Goal: Task Accomplishment & Management: Complete application form

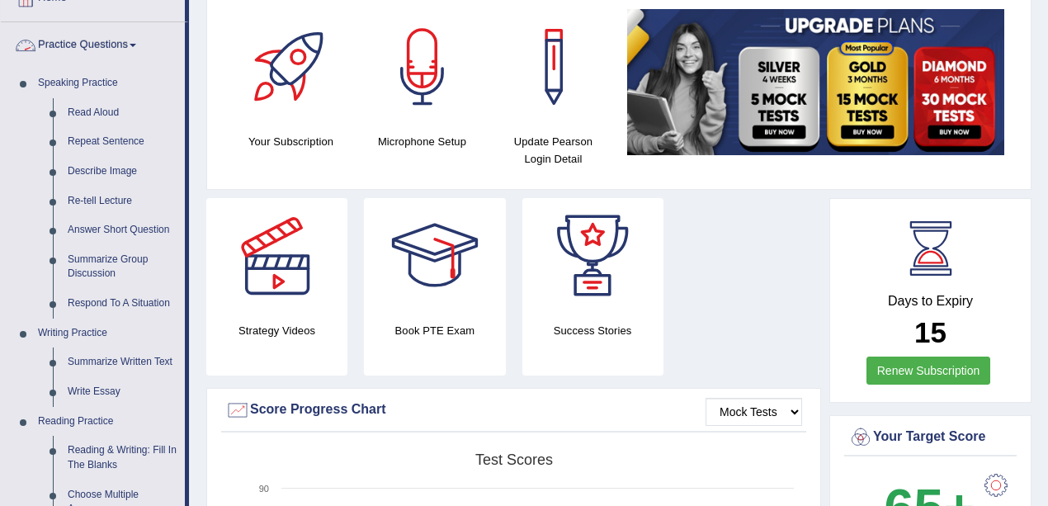
scroll to position [110, 0]
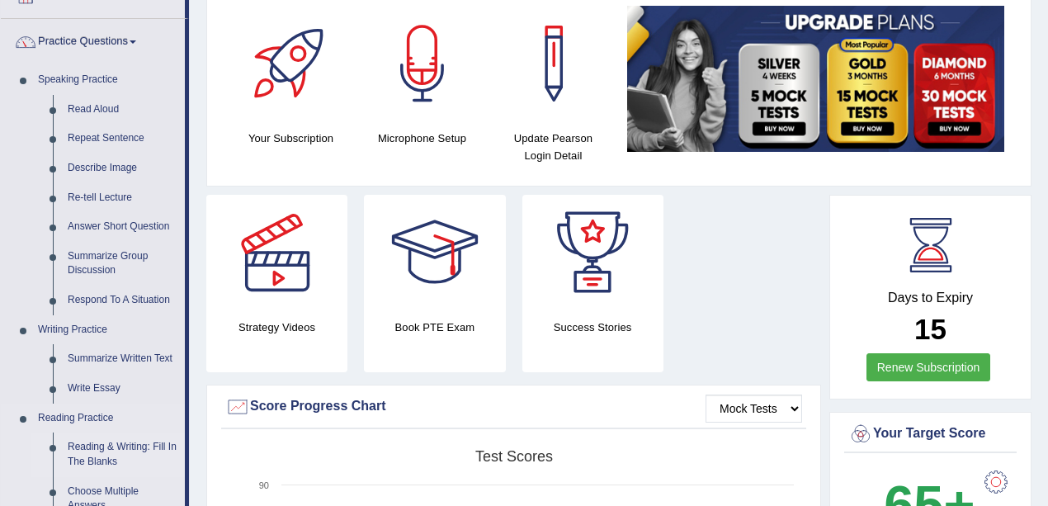
click at [110, 443] on link "Reading & Writing: Fill In The Blanks" at bounding box center [122, 454] width 125 height 44
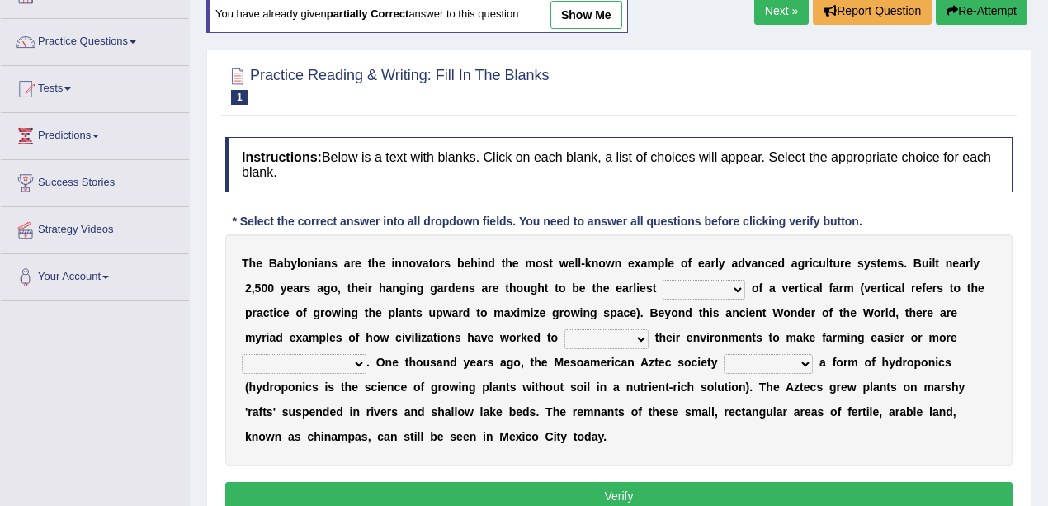
scroll to position [165, 0]
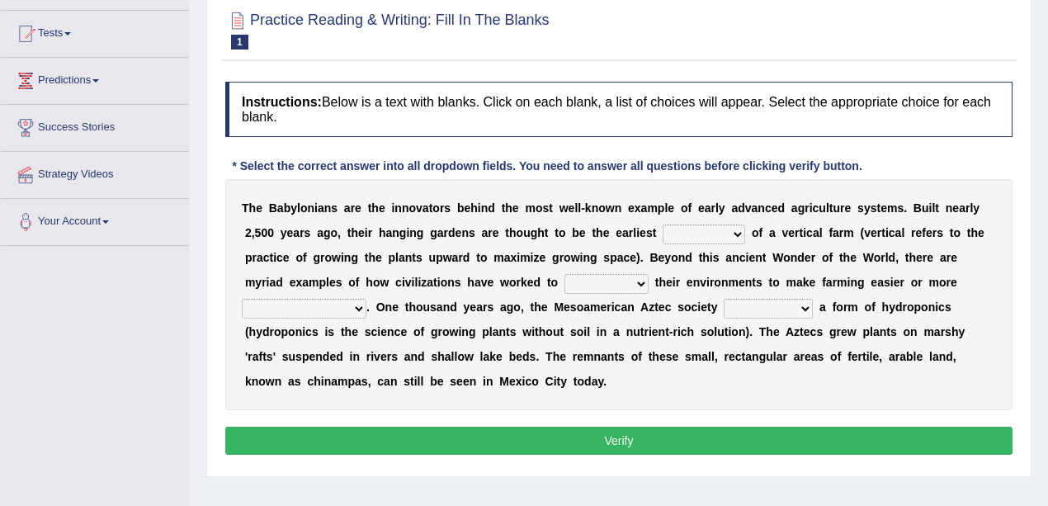
click at [695, 236] on select "prototype failure discredit protocol" at bounding box center [704, 234] width 83 height 20
click at [702, 235] on select "prototype failure discredit protocol" at bounding box center [704, 234] width 83 height 20
click at [738, 225] on select "prototype failure discredit protocol" at bounding box center [704, 234] width 83 height 20
click at [714, 229] on select "prototype failure discredit protocol" at bounding box center [704, 234] width 83 height 20
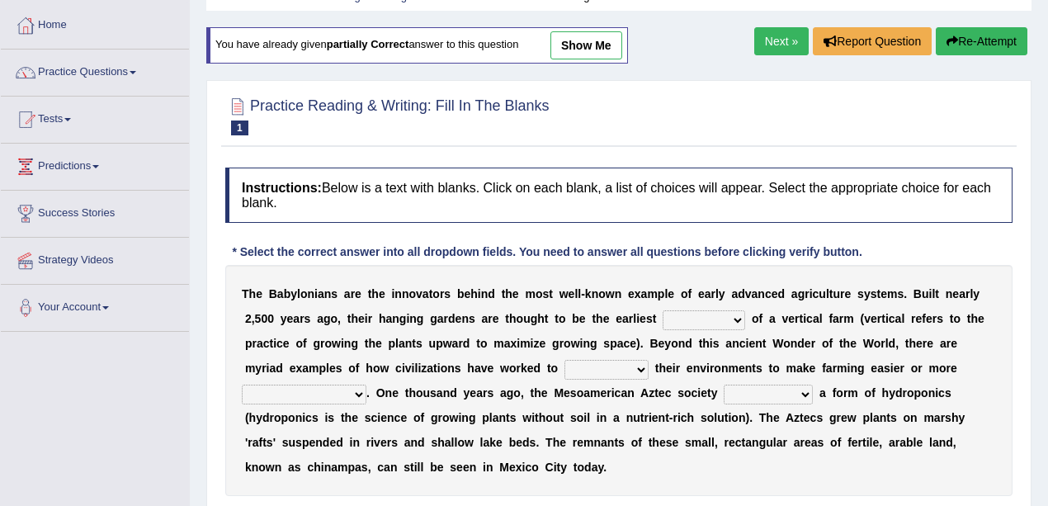
scroll to position [0, 0]
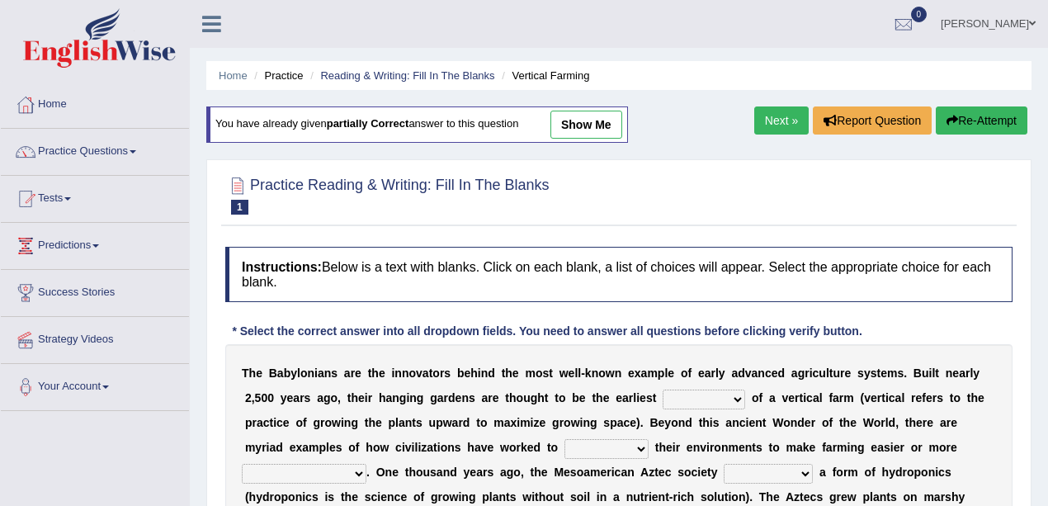
click at [96, 144] on link "Practice Questions" at bounding box center [95, 149] width 188 height 41
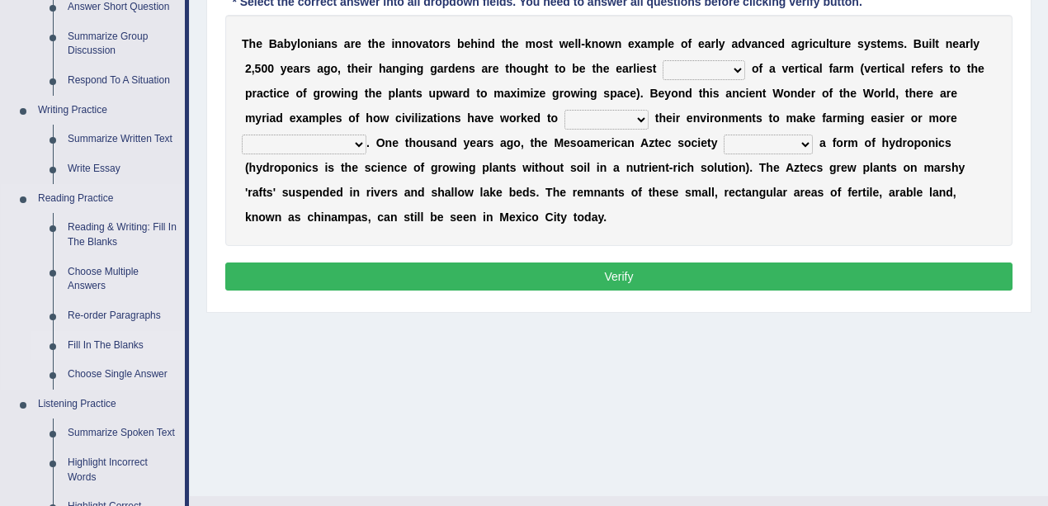
scroll to position [330, 0]
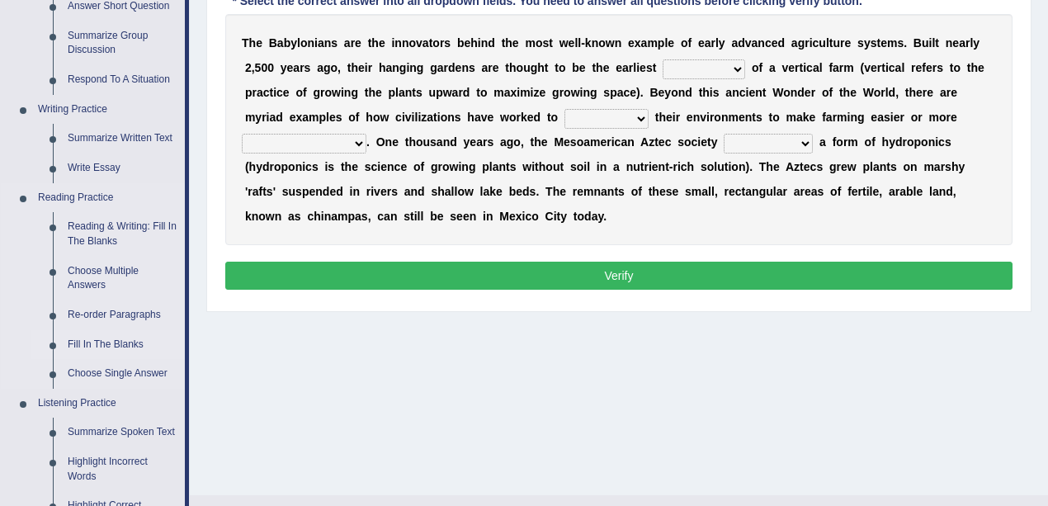
click at [106, 348] on link "Fill In The Blanks" at bounding box center [122, 345] width 125 height 30
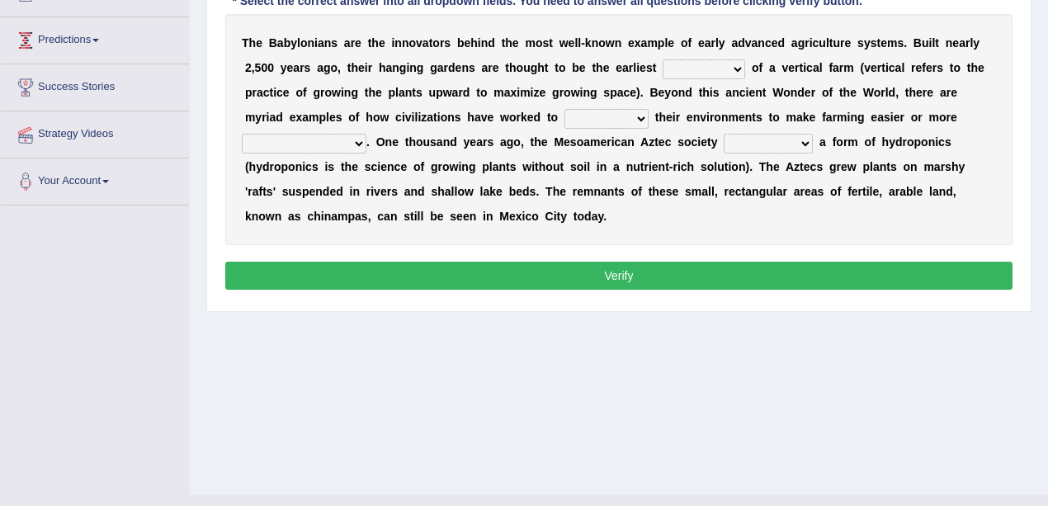
scroll to position [361, 0]
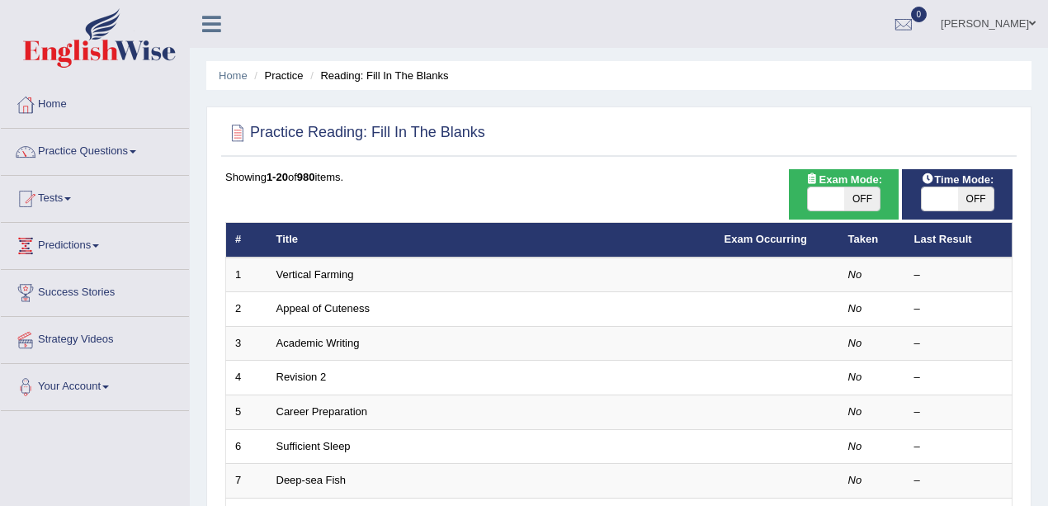
click at [310, 281] on td "Vertical Farming" at bounding box center [491, 274] width 448 height 35
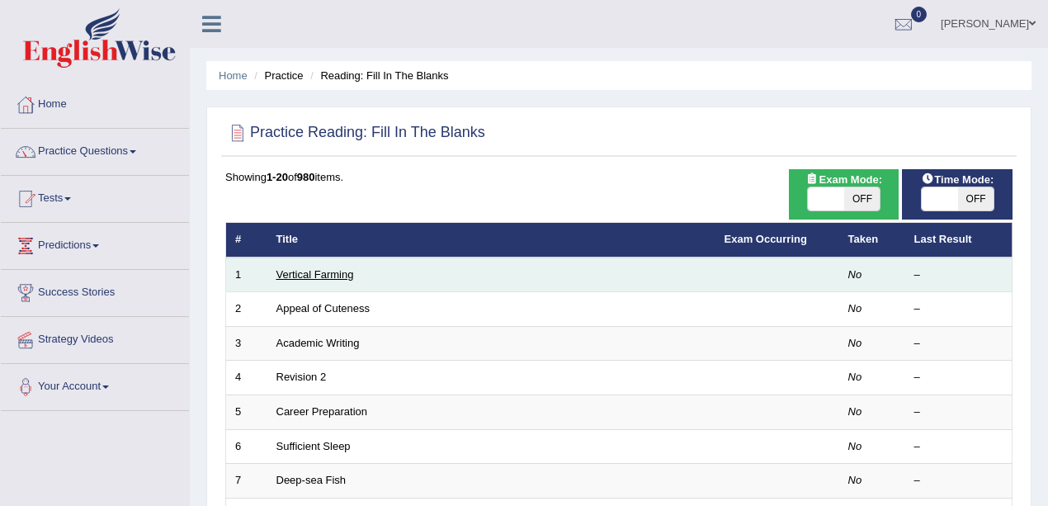
click at [304, 277] on link "Vertical Farming" at bounding box center [315, 274] width 78 height 12
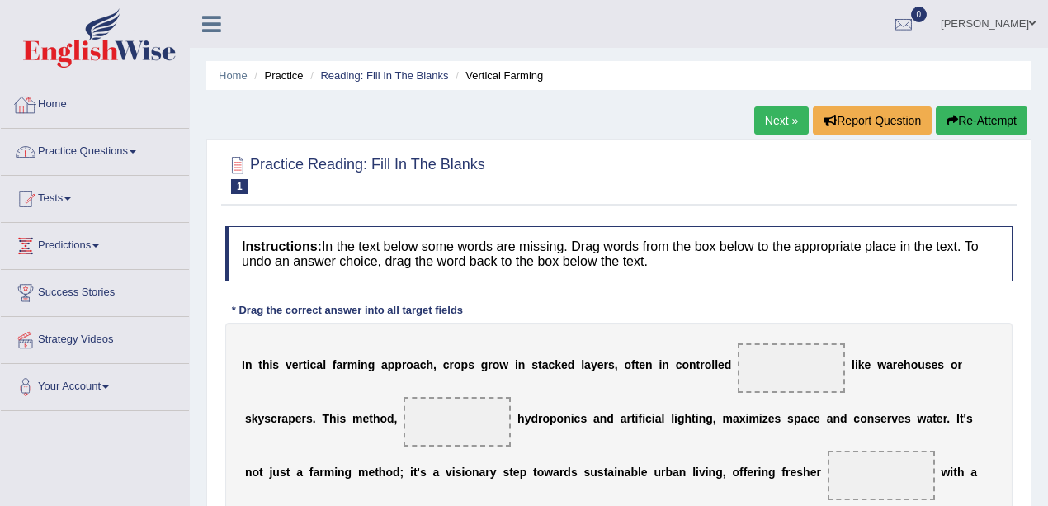
click at [137, 136] on link "Practice Questions" at bounding box center [95, 149] width 188 height 41
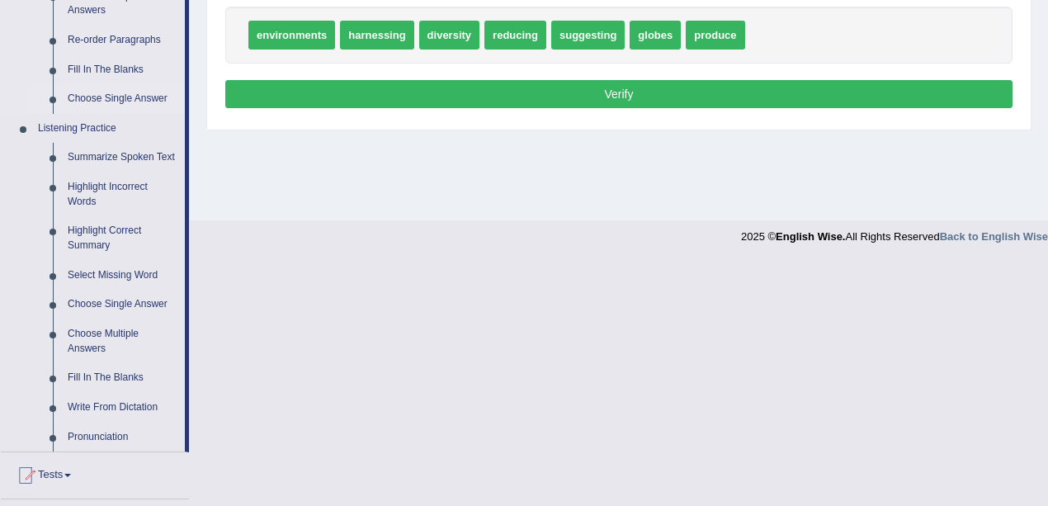
scroll to position [440, 0]
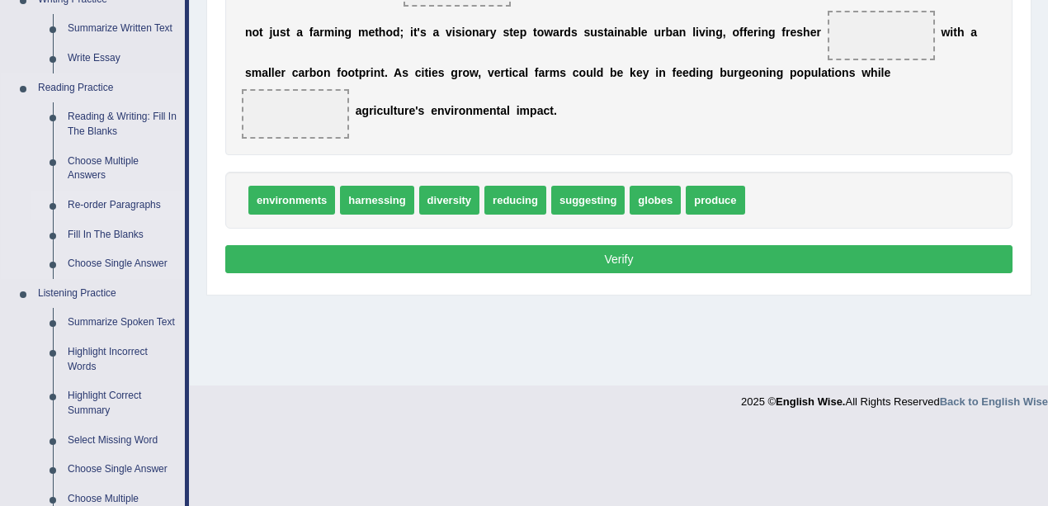
click at [106, 199] on link "Re-order Paragraphs" at bounding box center [122, 206] width 125 height 30
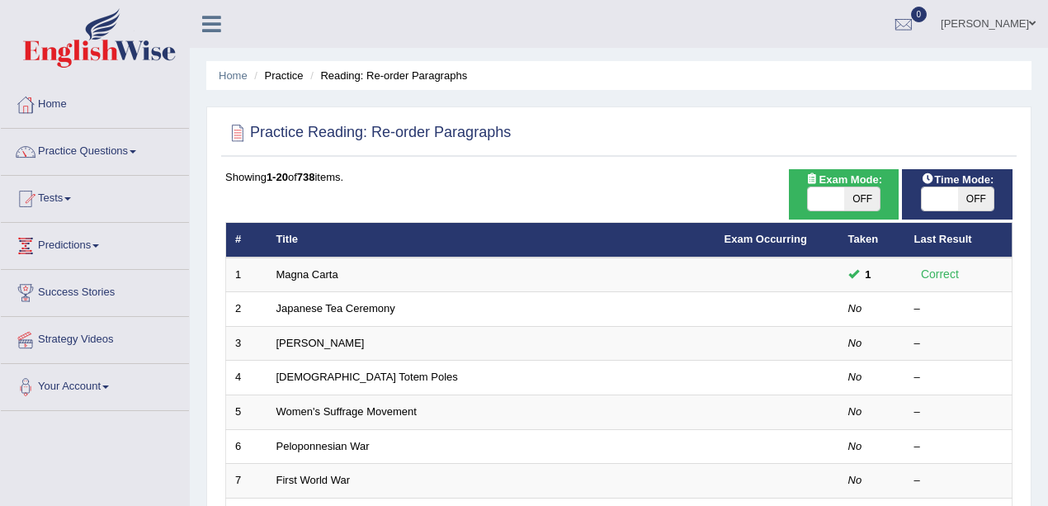
click at [287, 271] on link "Magna Carta" at bounding box center [307, 274] width 62 height 12
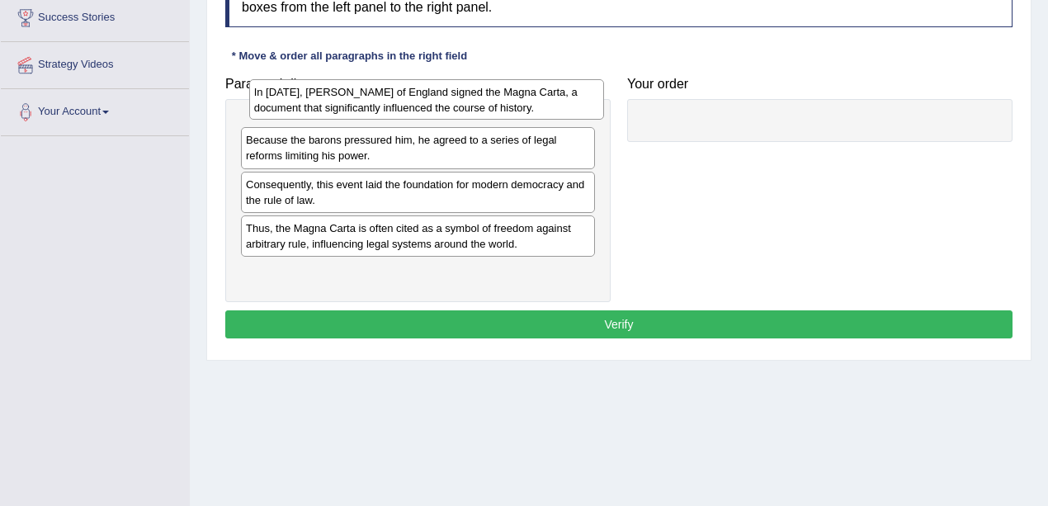
drag, startPoint x: 350, startPoint y: 186, endPoint x: 358, endPoint y: 106, distance: 79.7
click at [358, 106] on div "In [DATE], [PERSON_NAME] of England signed the Magna Carta, a document that sig…" at bounding box center [426, 99] width 355 height 41
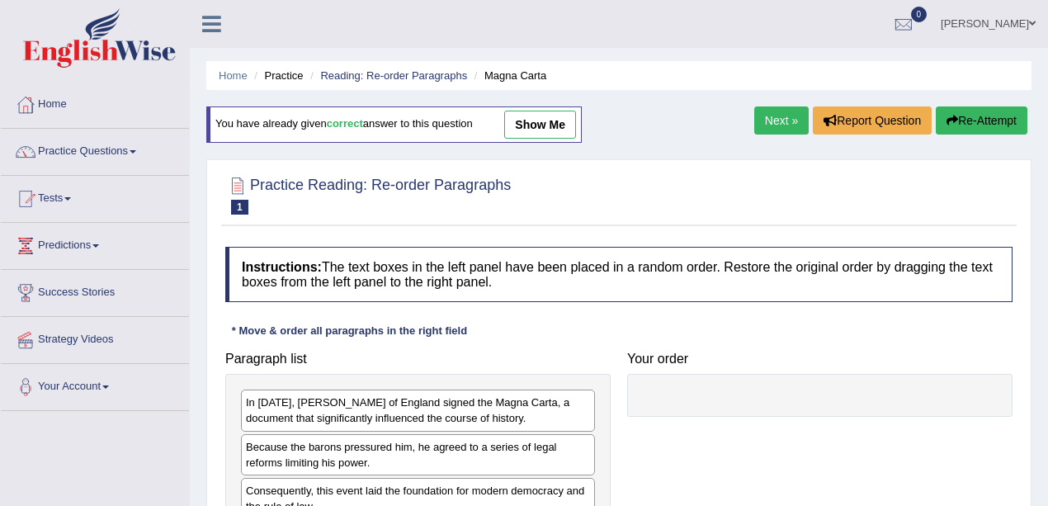
click at [1018, 20] on link "[PERSON_NAME]" at bounding box center [988, 21] width 120 height 43
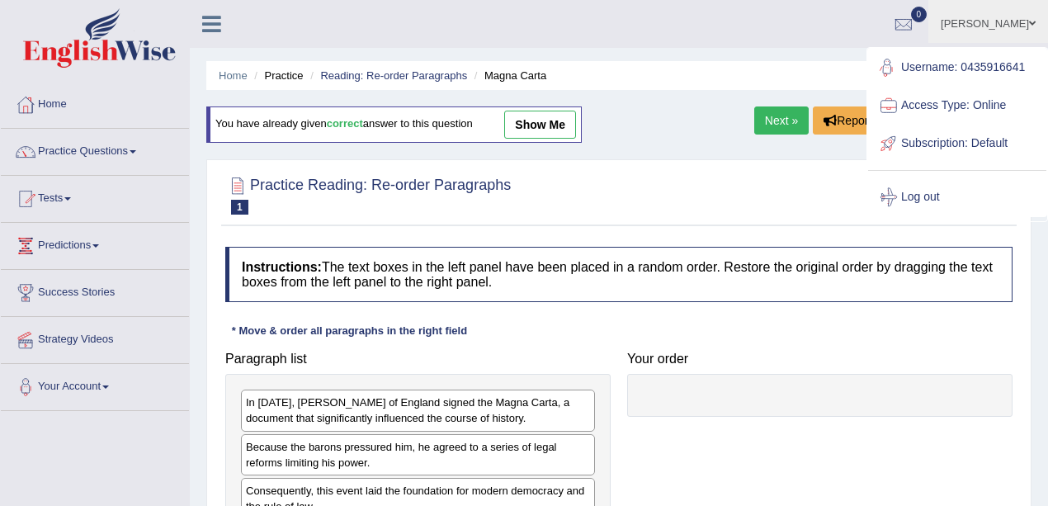
click at [928, 199] on link "Log out" at bounding box center [957, 197] width 178 height 38
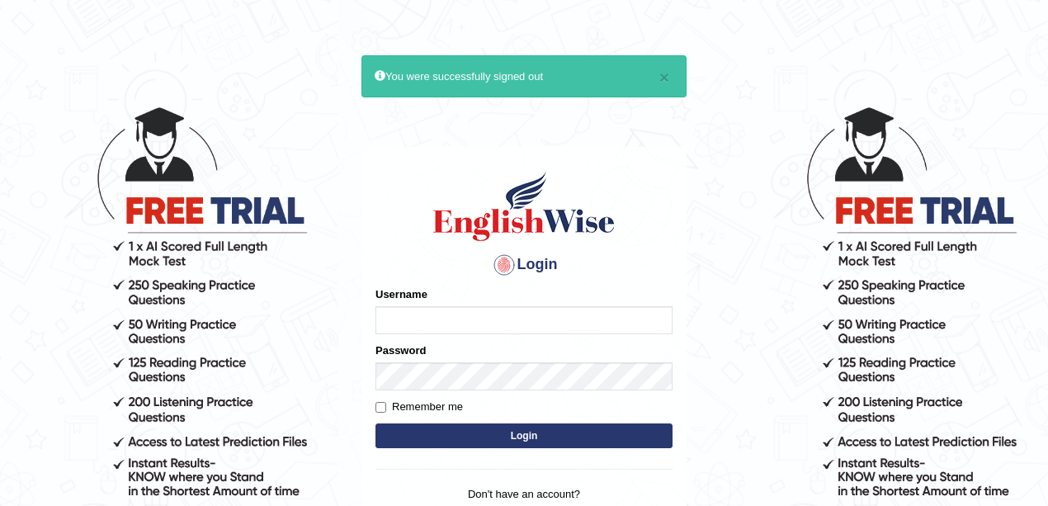
click at [431, 322] on input "Username" at bounding box center [523, 320] width 297 height 28
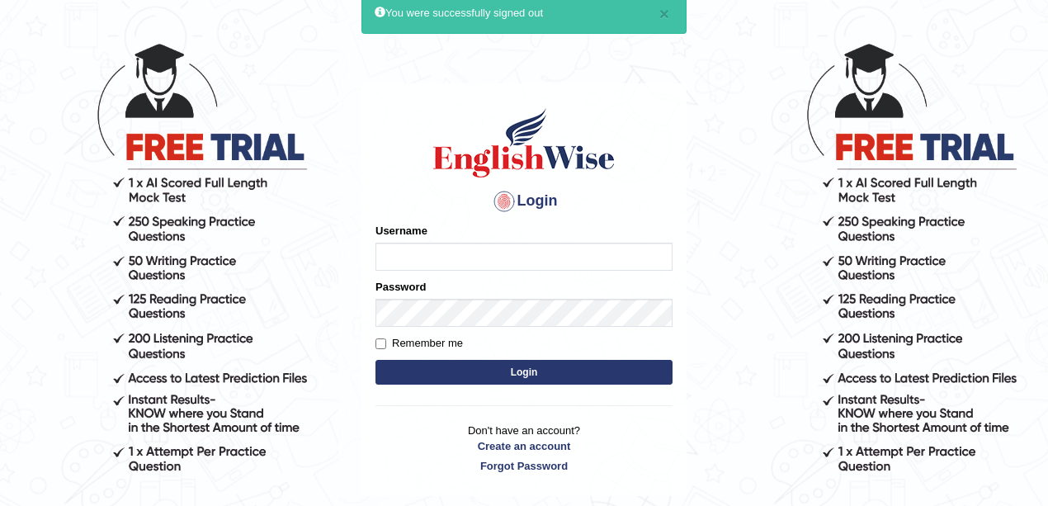
scroll to position [110, 0]
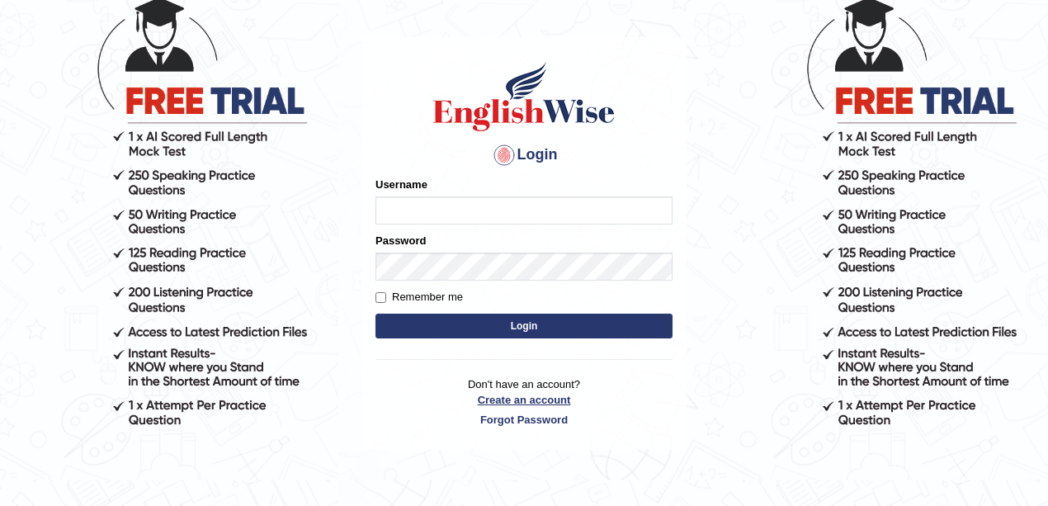
click at [542, 399] on link "Create an account" at bounding box center [523, 400] width 297 height 16
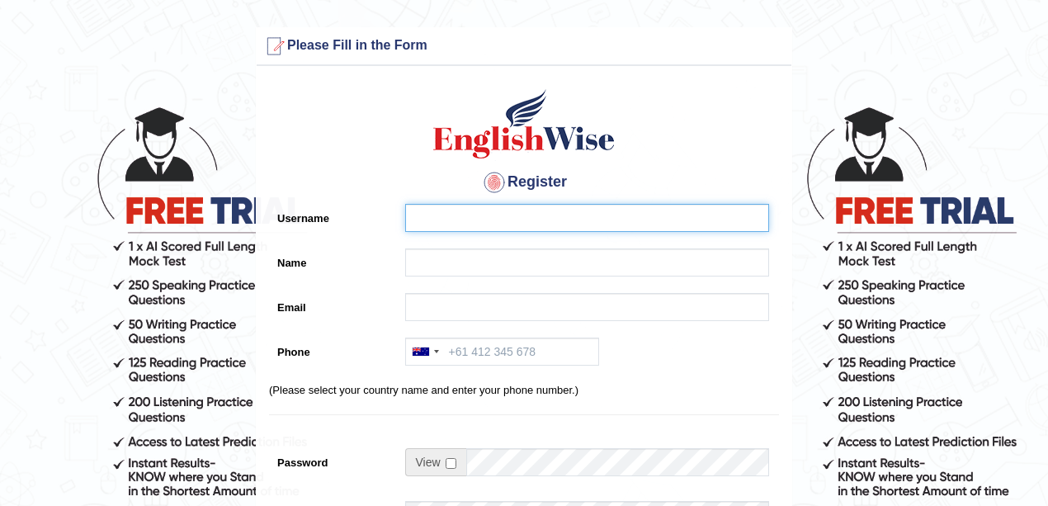
click at [446, 228] on input "Username" at bounding box center [587, 218] width 364 height 28
type input "0449099195"
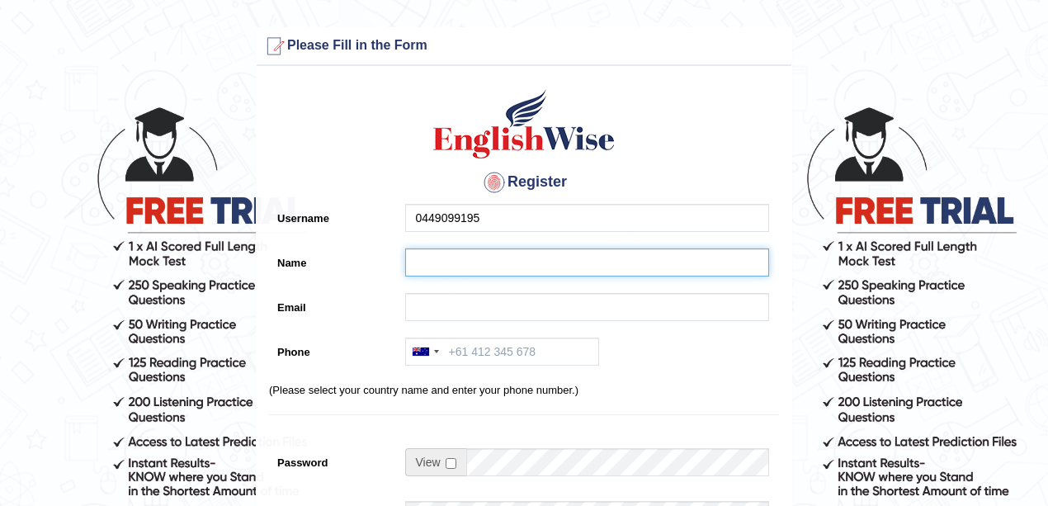
click at [500, 261] on input "Name" at bounding box center [587, 262] width 364 height 28
type input "[PERSON_NAME]"
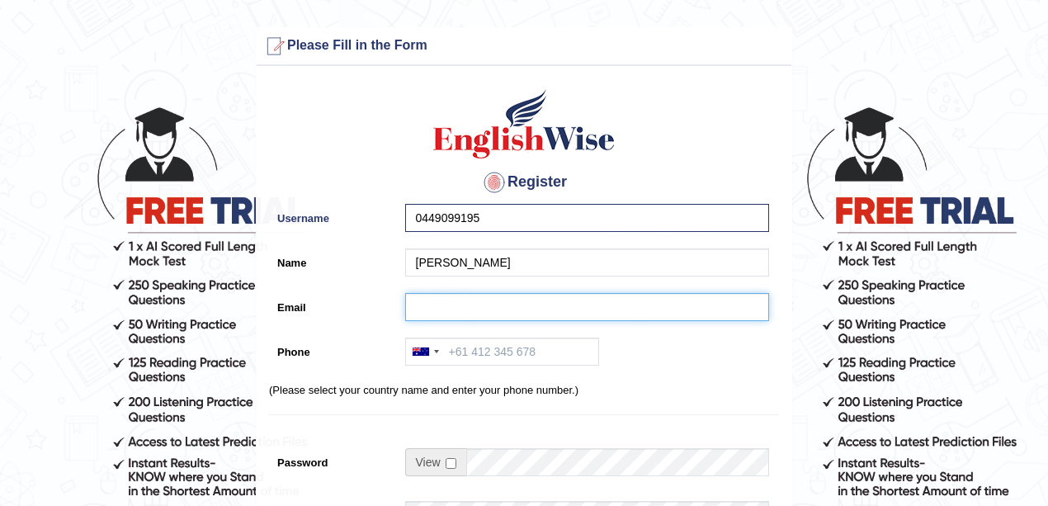
click at [489, 316] on input "Email" at bounding box center [587, 307] width 364 height 28
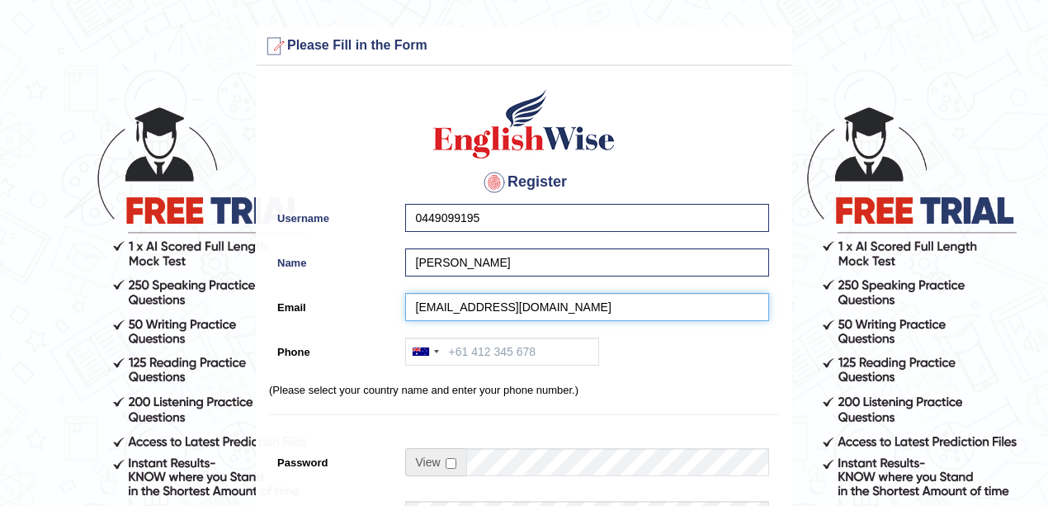
type input "sukirat130601@gmail.com"
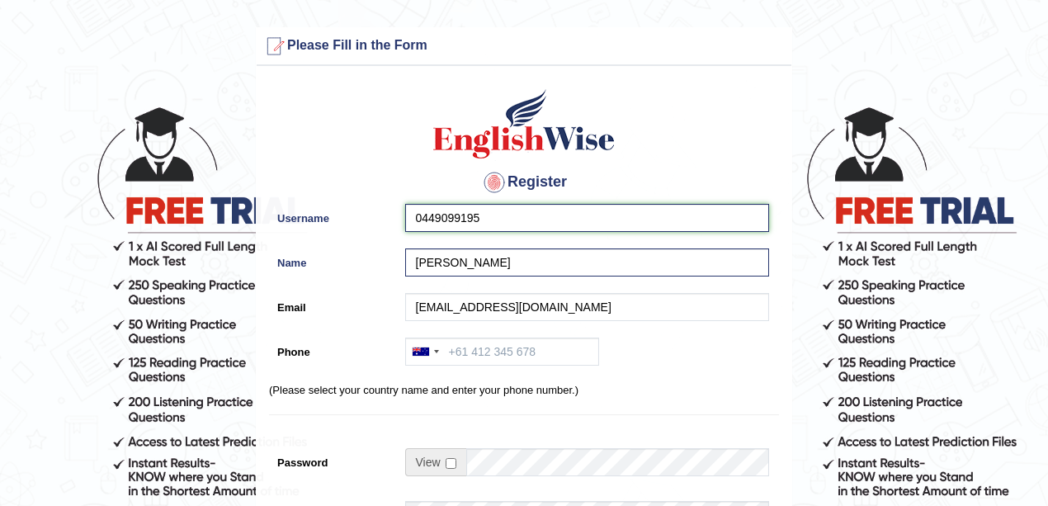
click at [493, 215] on input "0449099195" at bounding box center [587, 218] width 364 height 28
click at [495, 215] on input "0449099195" at bounding box center [587, 218] width 364 height 28
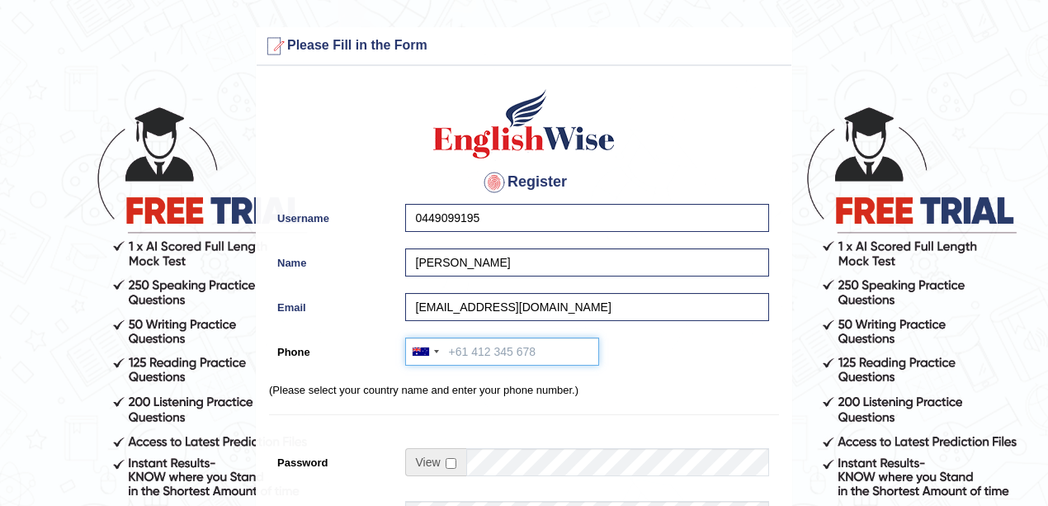
click at [515, 362] on input "Phone" at bounding box center [502, 352] width 194 height 28
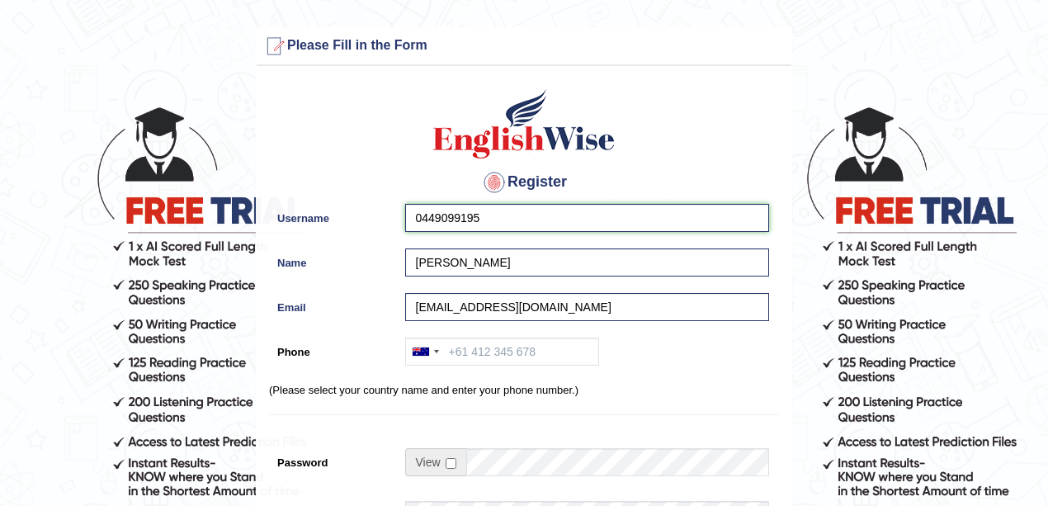
click at [531, 215] on input "0449099195" at bounding box center [587, 218] width 364 height 28
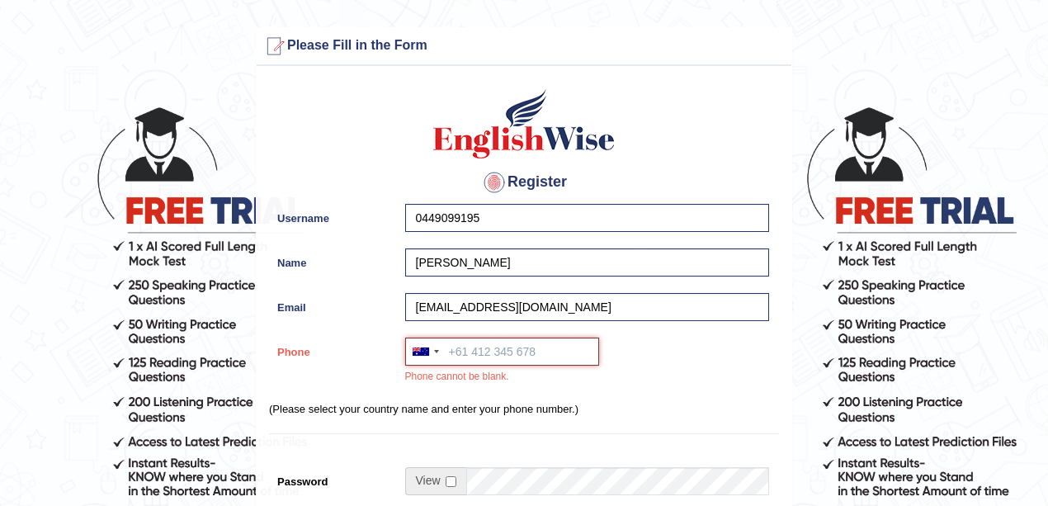
click at [484, 358] on input "Phone" at bounding box center [502, 352] width 194 height 28
paste input "0449099195"
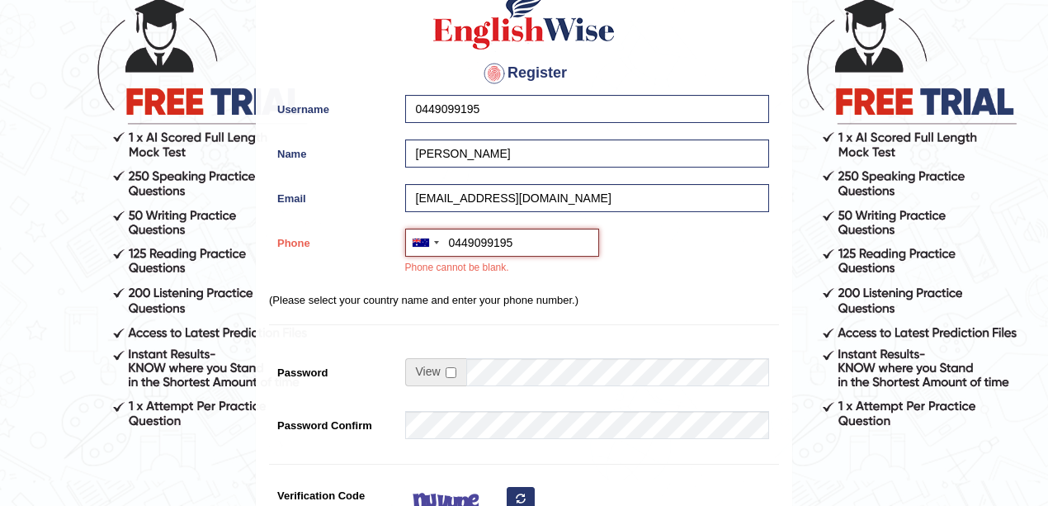
scroll to position [110, 0]
type input "0449099195"
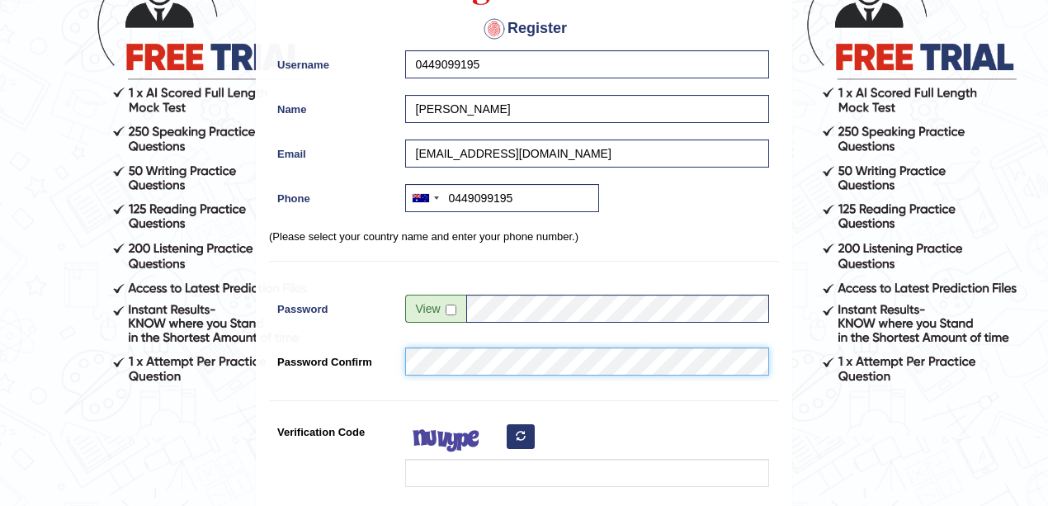
scroll to position [220, 0]
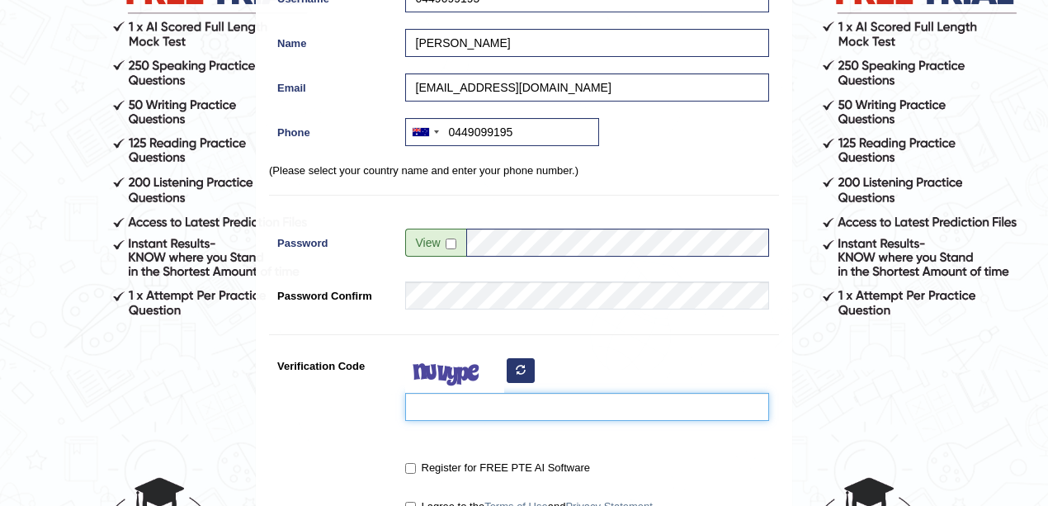
click at [471, 398] on input "Verification Code" at bounding box center [587, 407] width 364 height 28
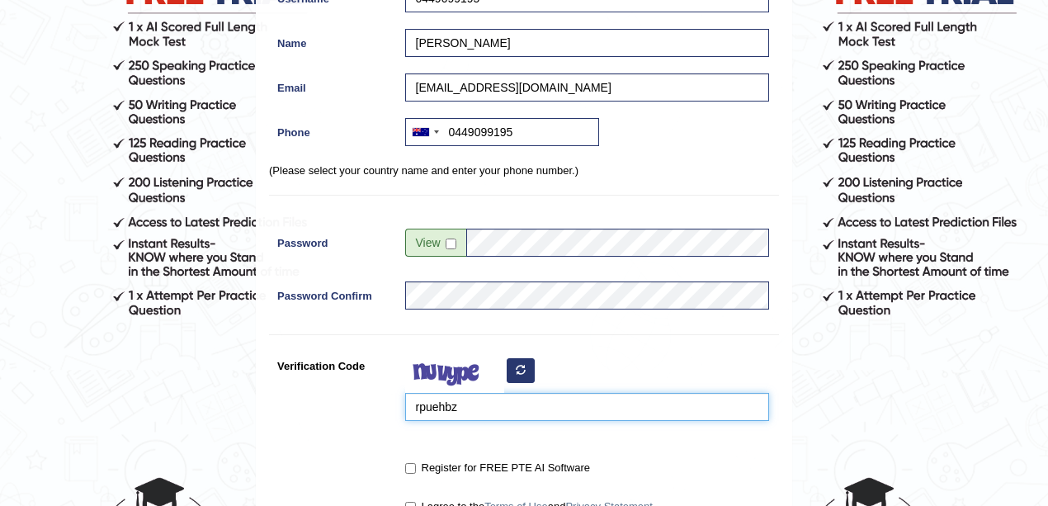
scroll to position [440, 0]
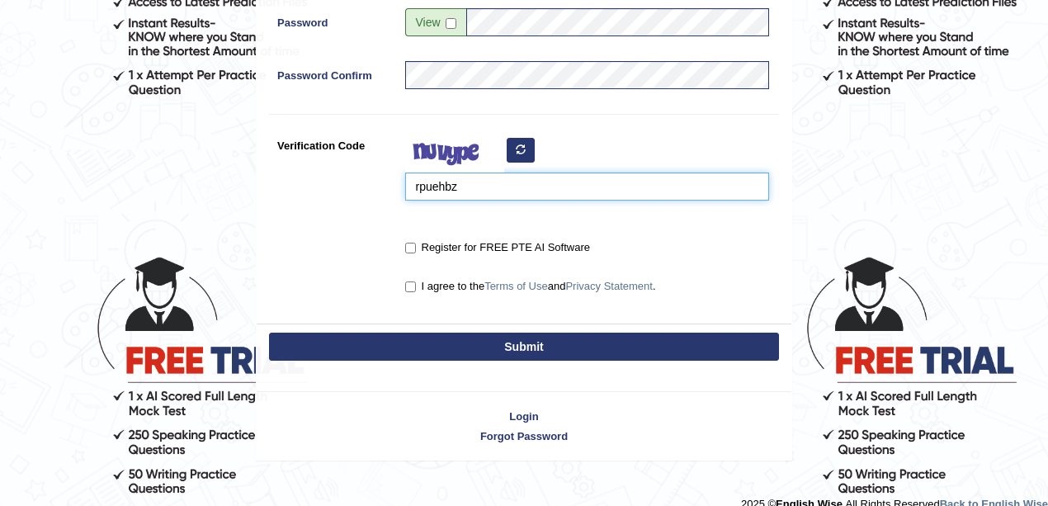
type input "rpuehbz"
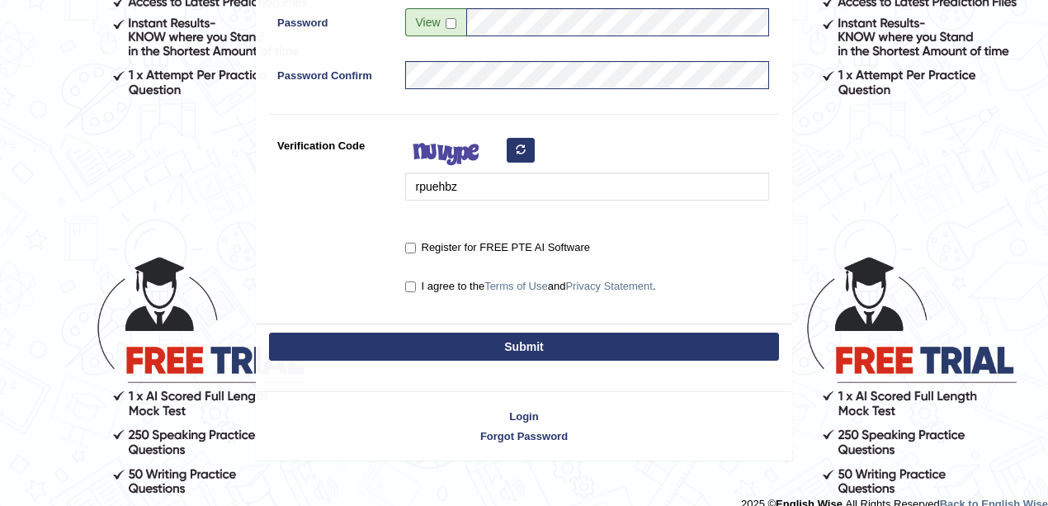
click at [411, 253] on label "Register for FREE PTE AI Software" at bounding box center [497, 247] width 185 height 17
click at [411, 253] on input "Register for FREE PTE AI Software" at bounding box center [410, 248] width 11 height 11
checkbox input "true"
click at [408, 281] on input "I agree to the Terms of Use and Privacy Statement ." at bounding box center [410, 286] width 11 height 11
checkbox input "true"
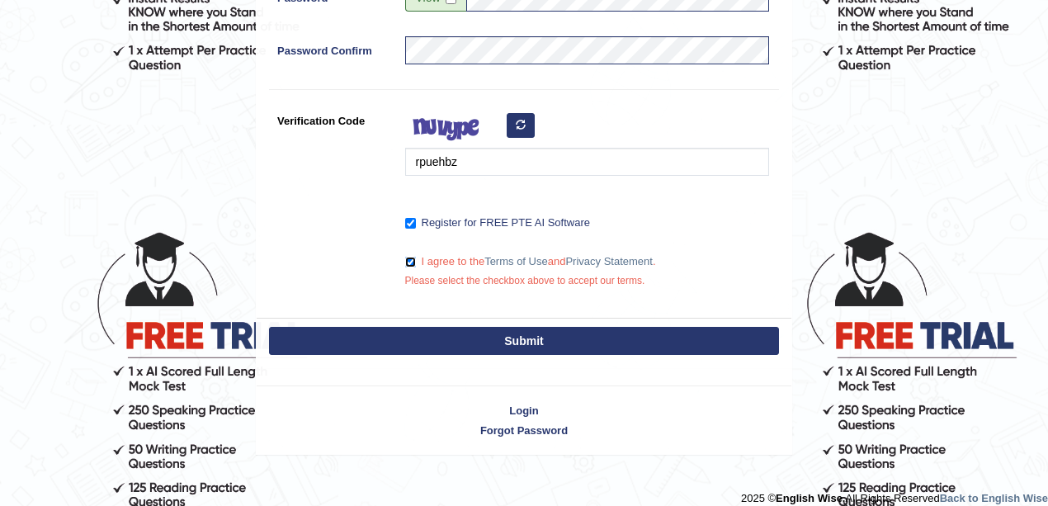
scroll to position [478, 0]
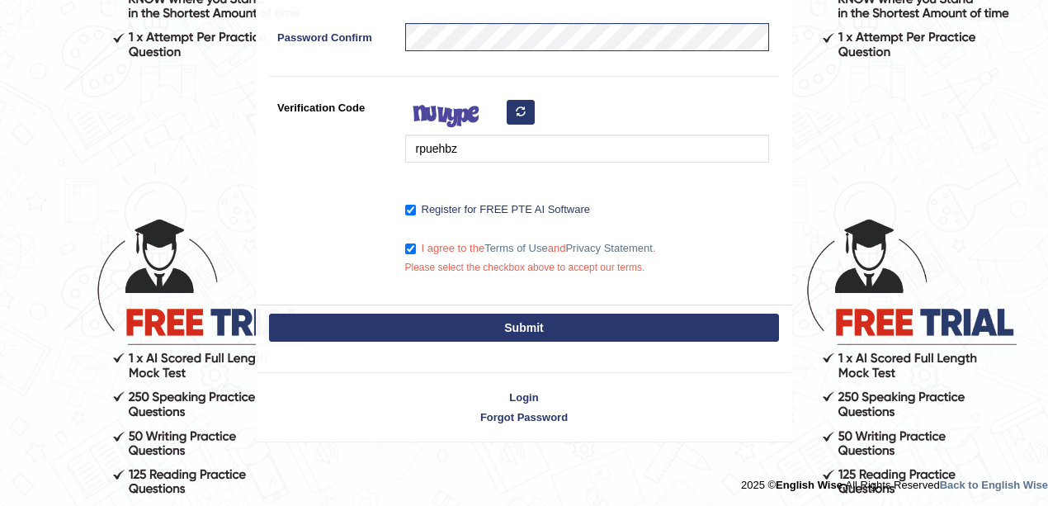
click at [527, 333] on button "Submit" at bounding box center [524, 328] width 510 height 28
type input "+61449099195"
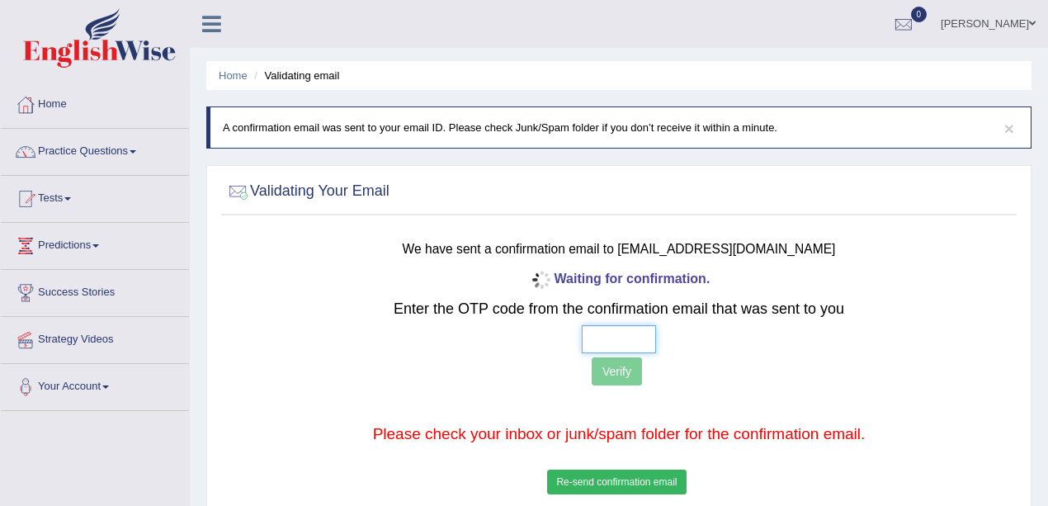
click at [592, 338] on input "text" at bounding box center [619, 339] width 74 height 28
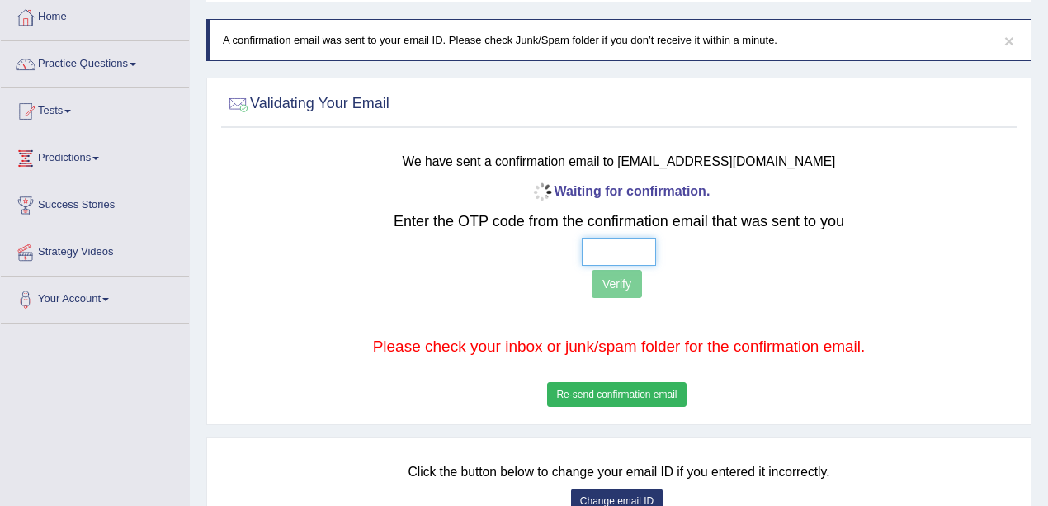
scroll to position [165, 0]
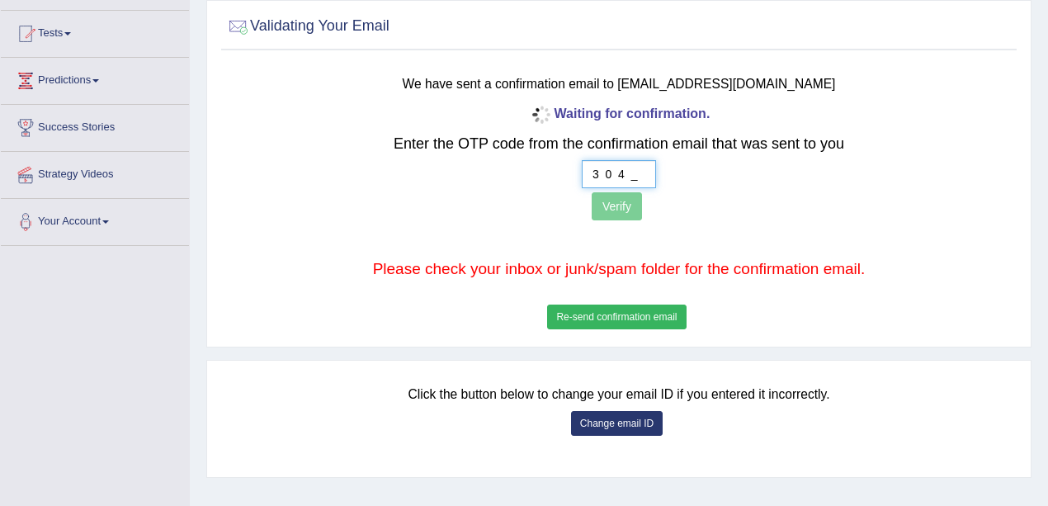
type input "3 0 4 9"
click at [637, 205] on button "Verify" at bounding box center [617, 206] width 50 height 28
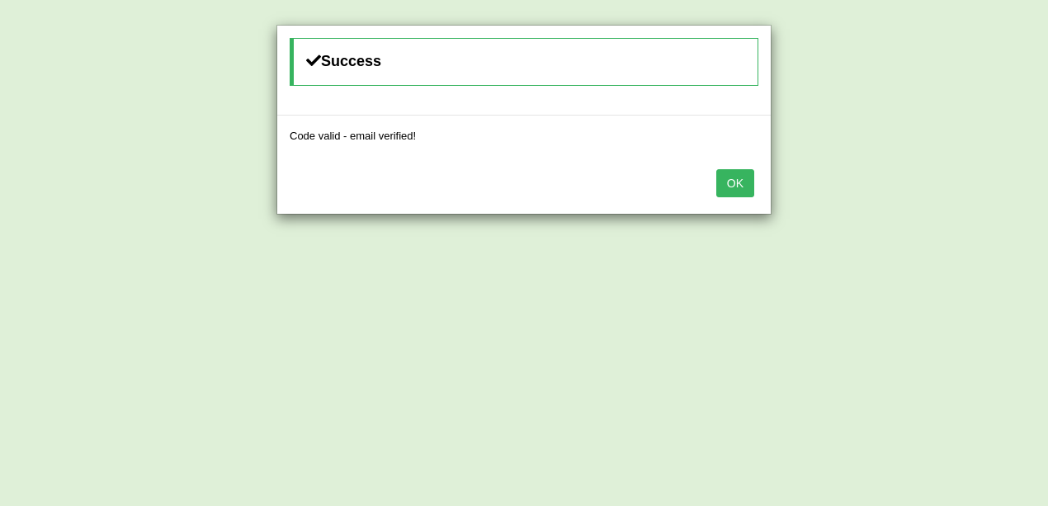
click at [751, 182] on button "OK" at bounding box center [735, 183] width 38 height 28
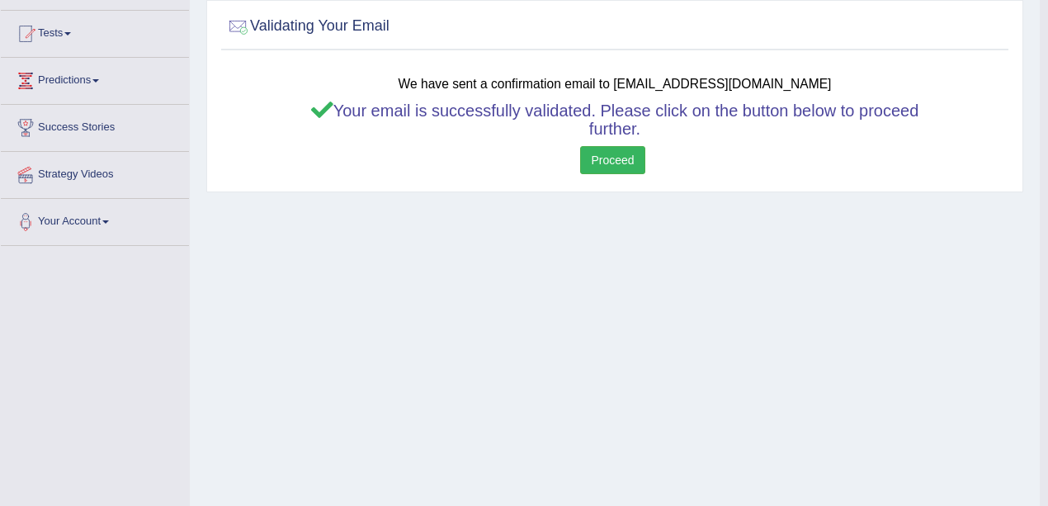
click at [608, 149] on link "Proceed" at bounding box center [612, 160] width 64 height 28
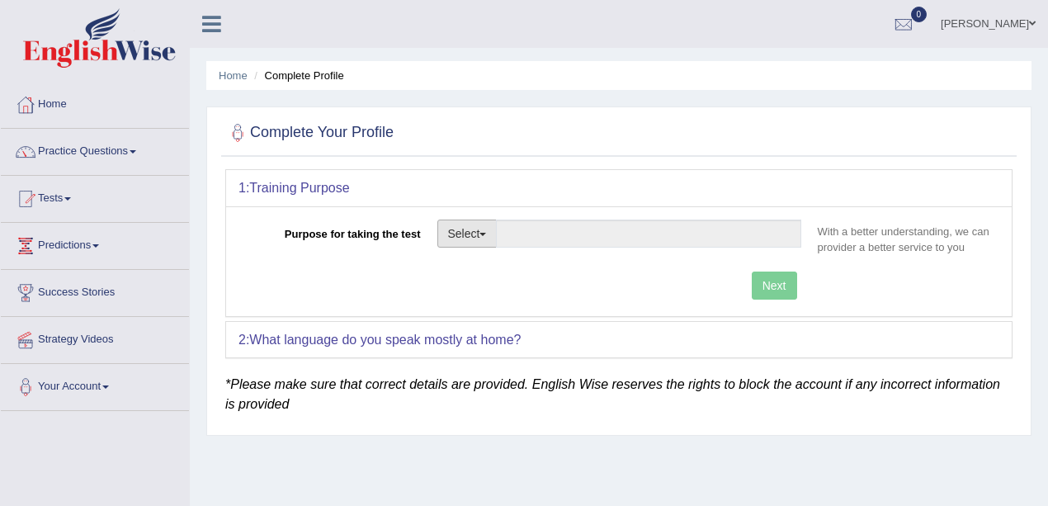
click at [458, 232] on button "Select" at bounding box center [467, 234] width 60 height 28
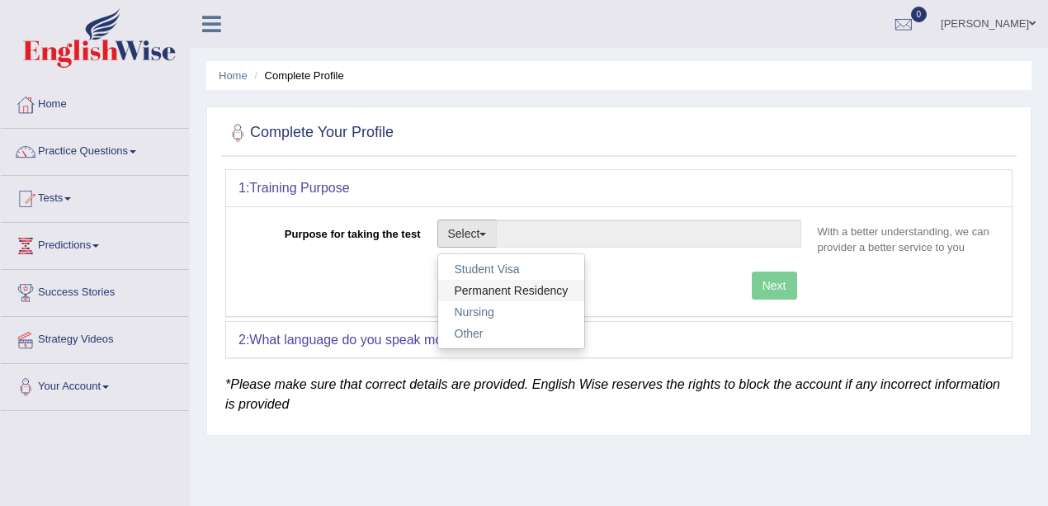
click at [490, 290] on link "Permanent Residency" at bounding box center [511, 290] width 147 height 21
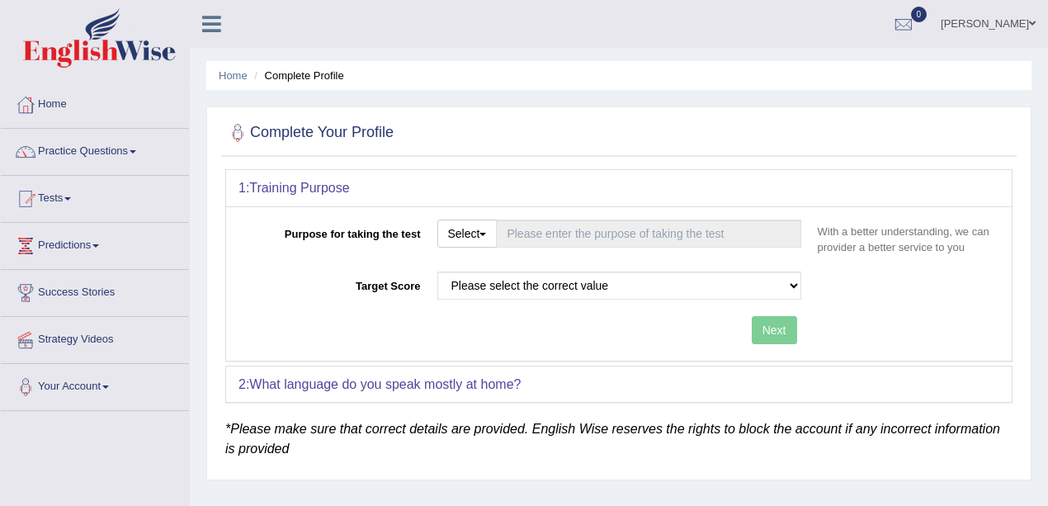
type input "Permanent Residency"
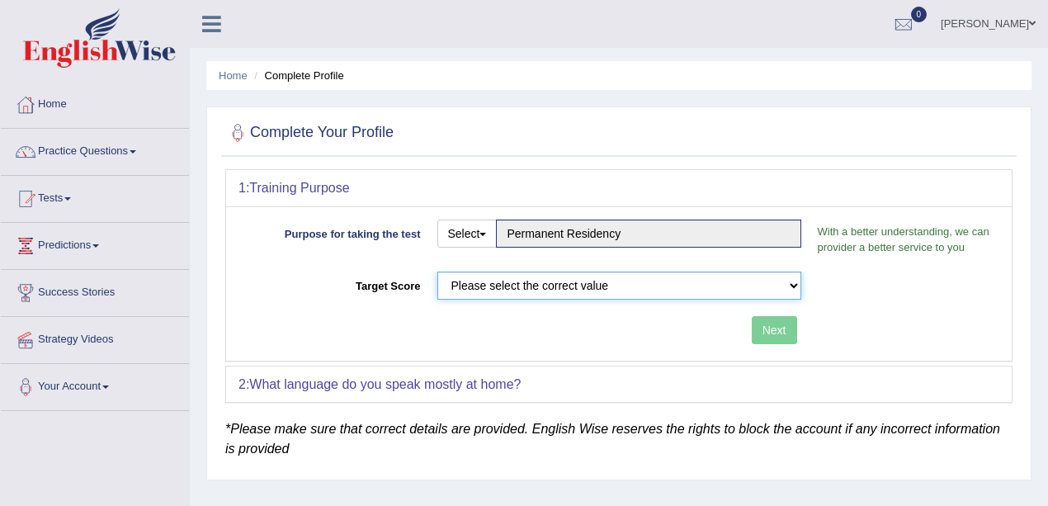
click at [490, 290] on select "Please select the correct value 50 (6 bands) 58 (6.5 bands) 65 (7 bands) 79 (8 …" at bounding box center [619, 286] width 364 height 28
select select "58"
click at [437, 272] on select "Please select the correct value 50 (6 bands) 58 (6.5 bands) 65 (7 bands) 79 (8 …" at bounding box center [619, 286] width 364 height 28
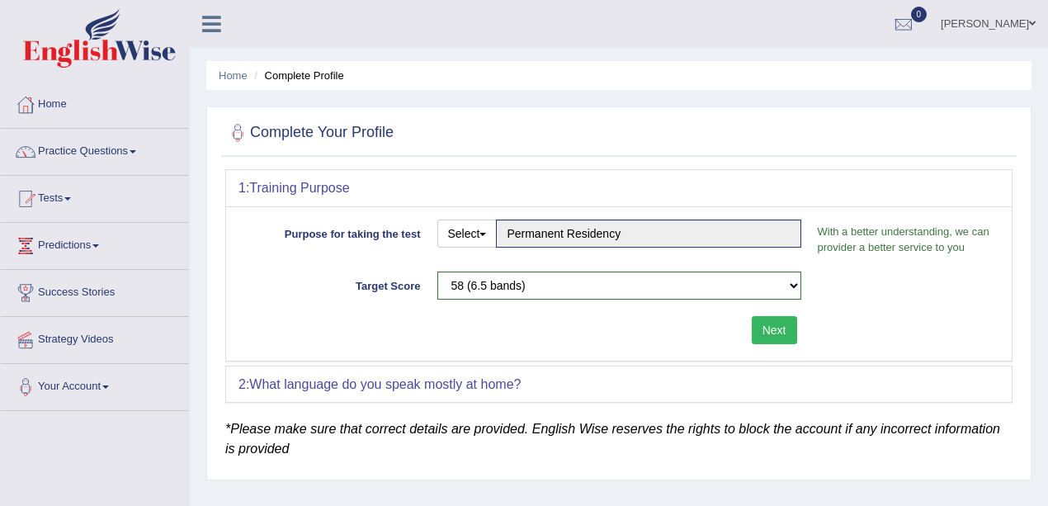
click at [794, 327] on button "Next" at bounding box center [774, 330] width 45 height 28
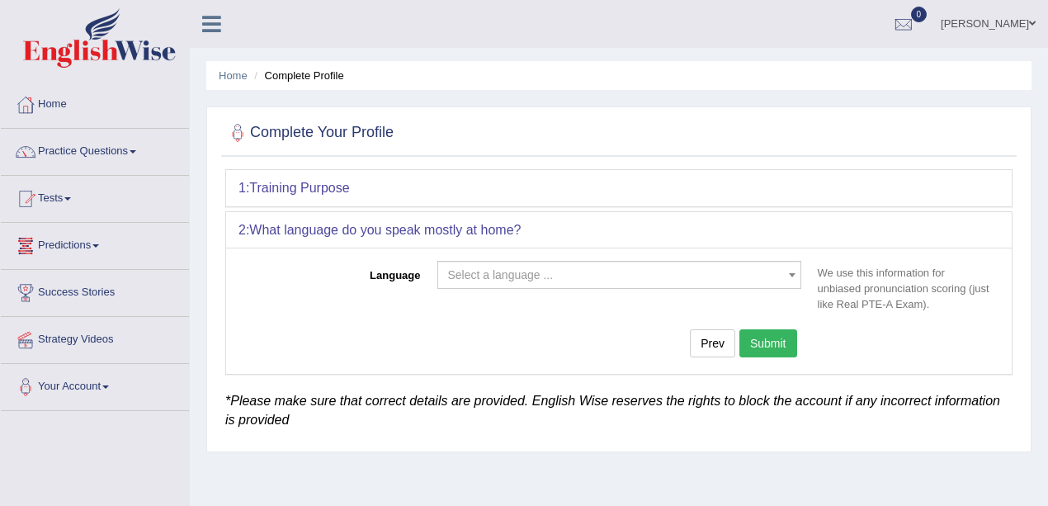
click at [477, 281] on span "Select a language ..." at bounding box center [614, 275] width 333 height 17
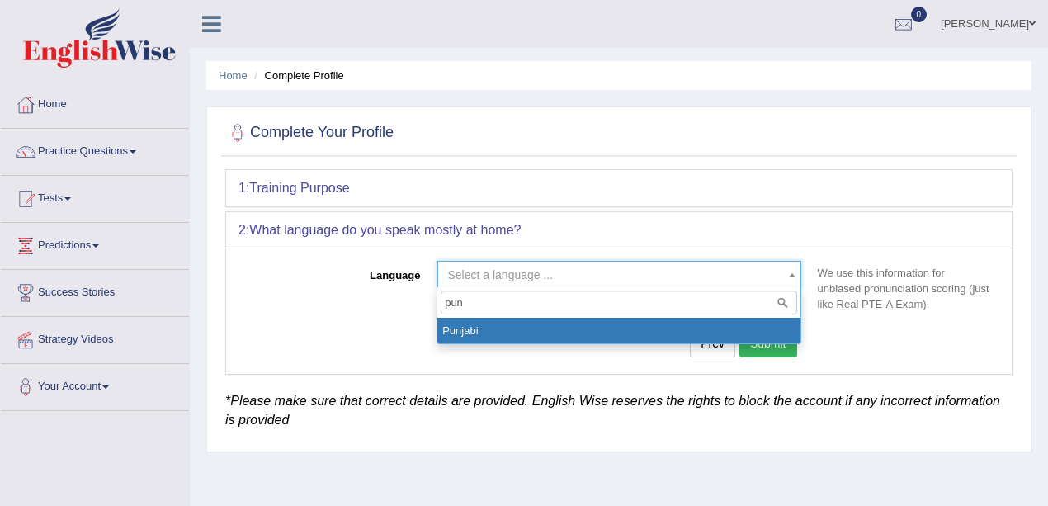
type input "punj"
select select "Punjabi"
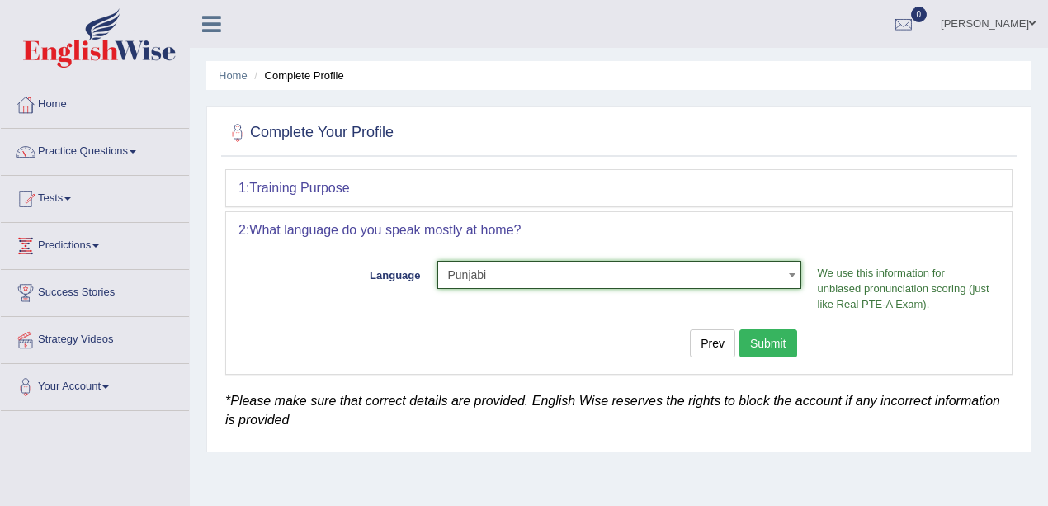
click at [765, 344] on button "Submit" at bounding box center [768, 343] width 58 height 28
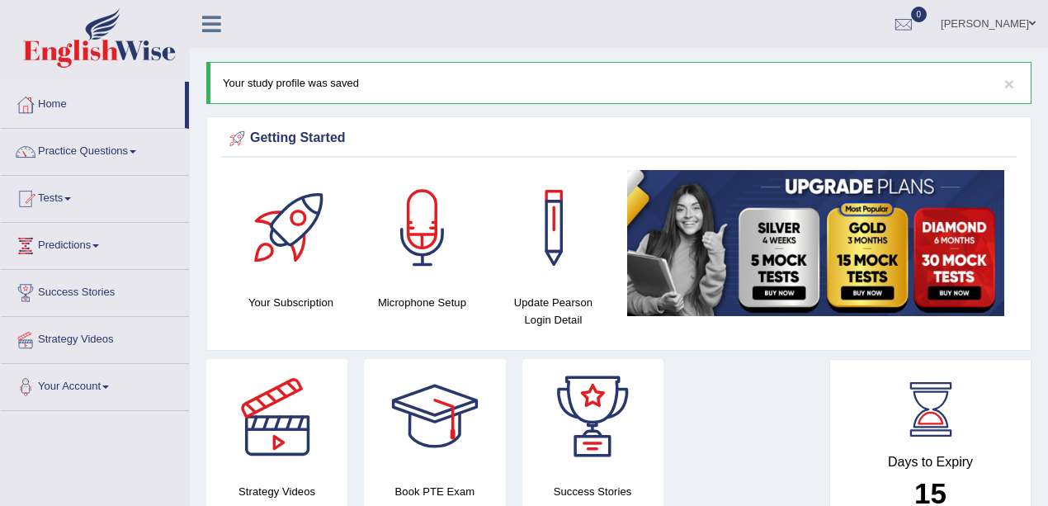
click at [117, 144] on link "Practice Questions" at bounding box center [95, 149] width 188 height 41
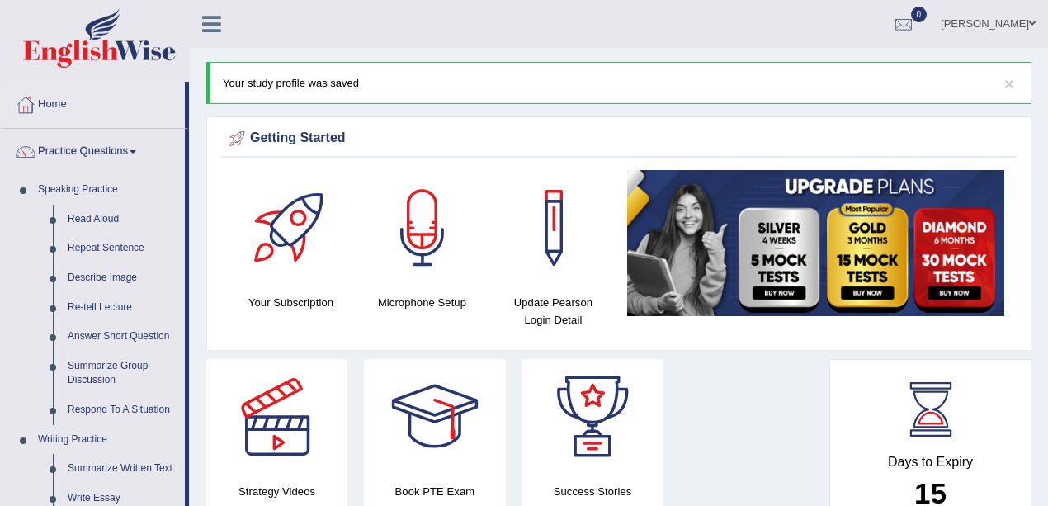
click at [117, 144] on link "Practice Questions" at bounding box center [93, 149] width 184 height 41
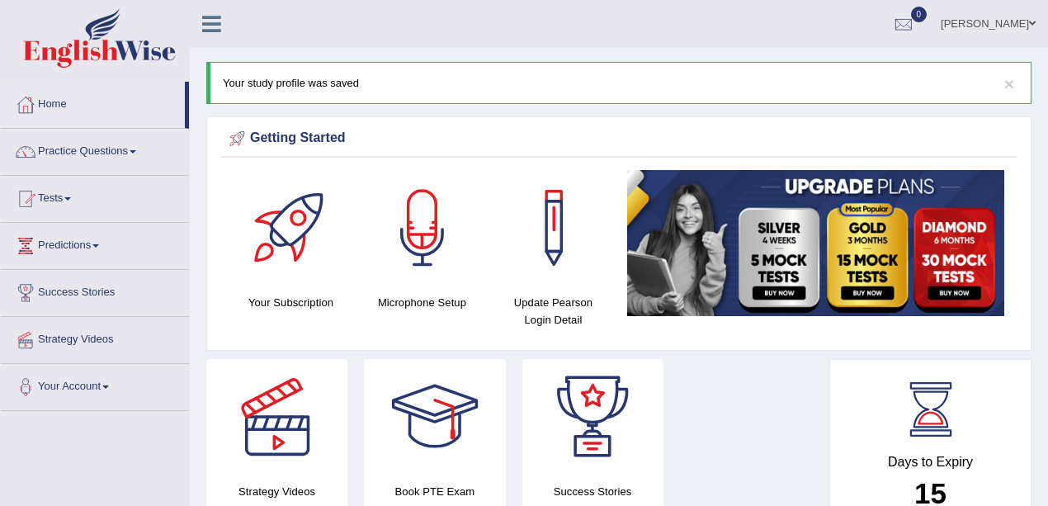
click at [117, 144] on link "Practice Questions" at bounding box center [95, 149] width 188 height 41
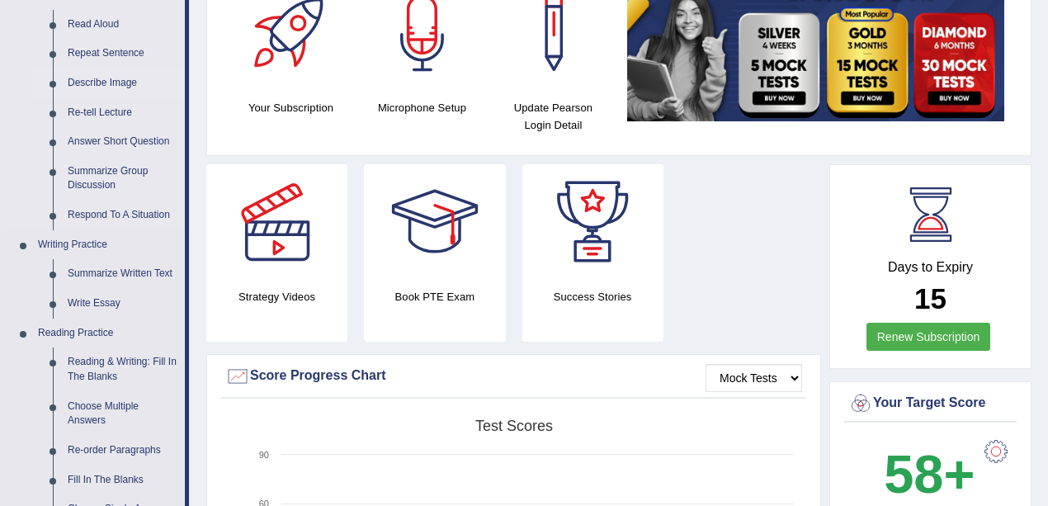
scroll to position [220, 0]
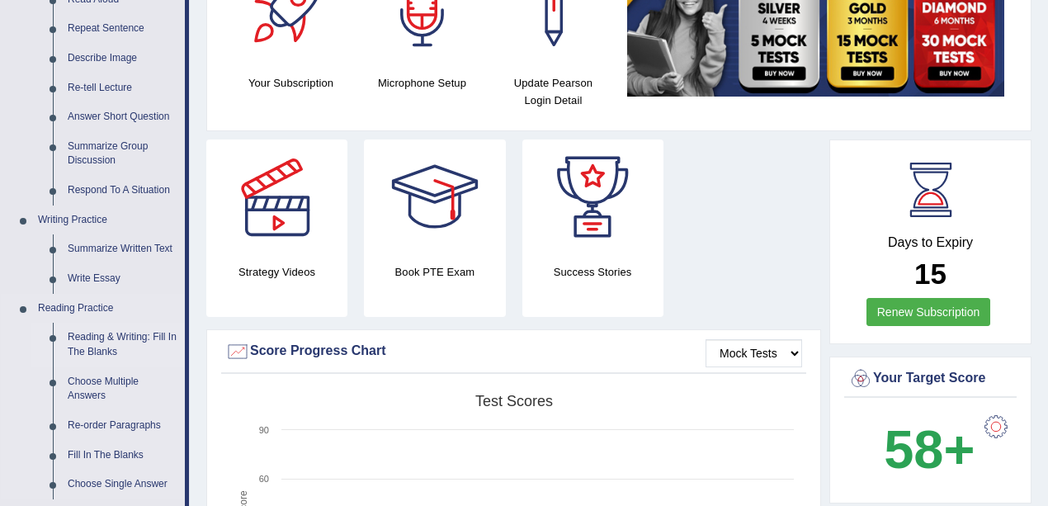
click at [102, 328] on link "Reading & Writing: Fill In The Blanks" at bounding box center [122, 345] width 125 height 44
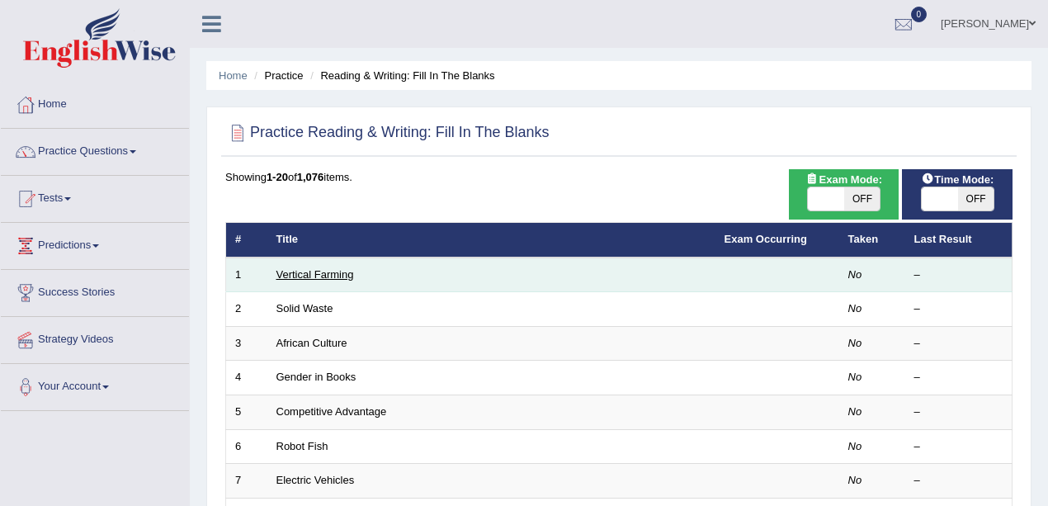
click at [328, 276] on link "Vertical Farming" at bounding box center [315, 274] width 78 height 12
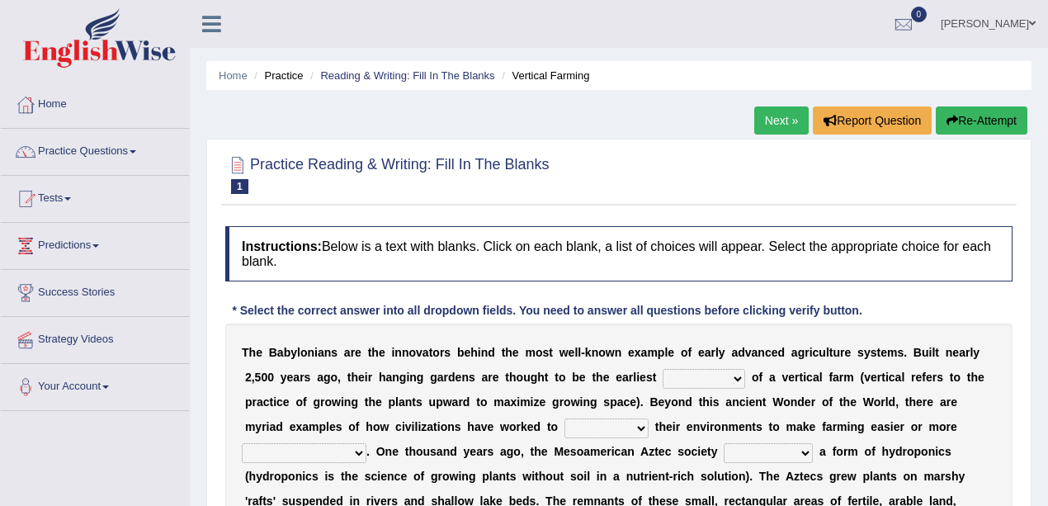
click at [612, 275] on h4 "Instructions: Below is a text with blanks. Click on each blank, a list of choic…" at bounding box center [618, 253] width 787 height 55
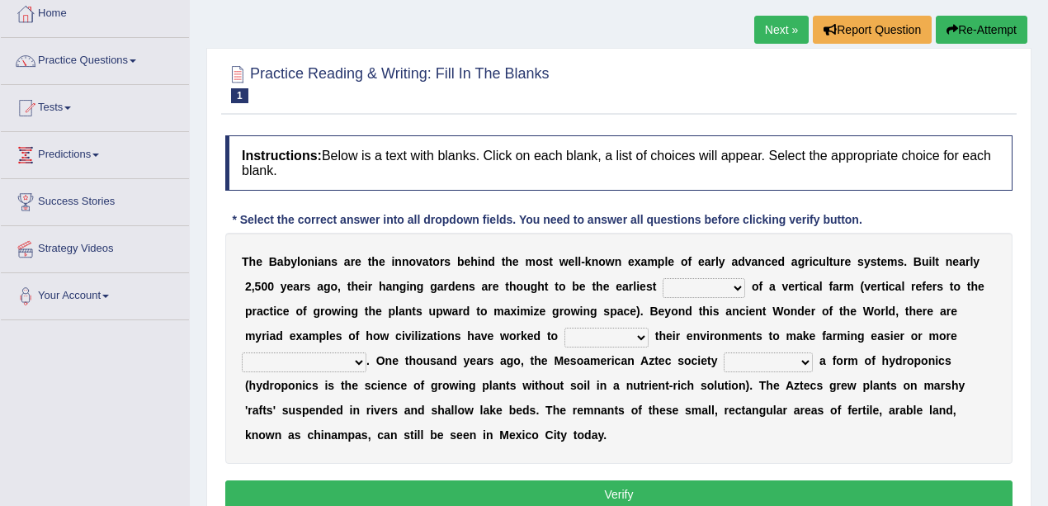
scroll to position [110, 0]
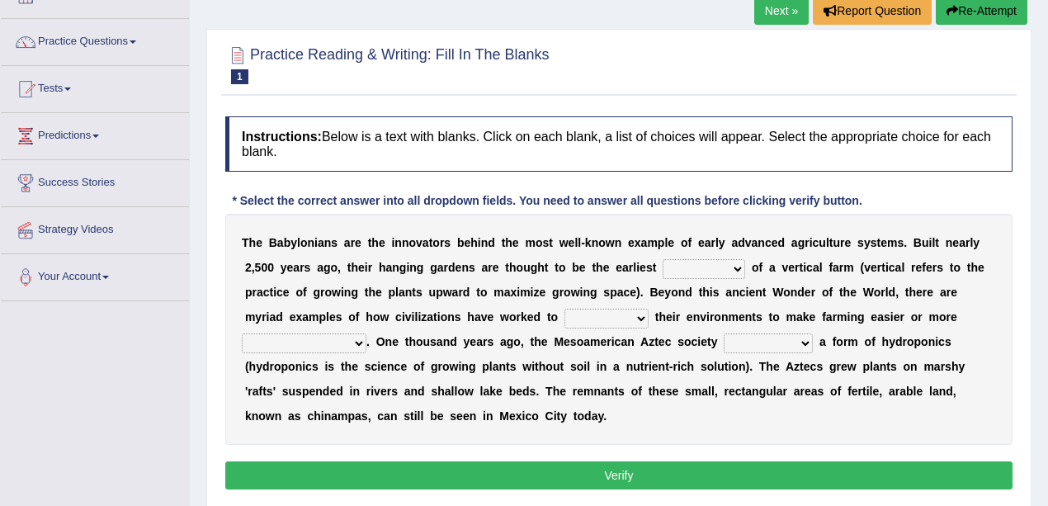
click at [730, 267] on select "prototype failure discredit protocol" at bounding box center [704, 269] width 83 height 20
click at [759, 248] on div "T h e B a b y l o n i a n s a r e t h e i n n o v a t o r s b e h i n d t h e m…" at bounding box center [618, 329] width 787 height 231
click at [597, 318] on select "manipulate escape respect disarrange" at bounding box center [606, 319] width 84 height 20
click at [276, 348] on select "productive constructive connective counterproductive" at bounding box center [304, 343] width 125 height 20
select select "productive"
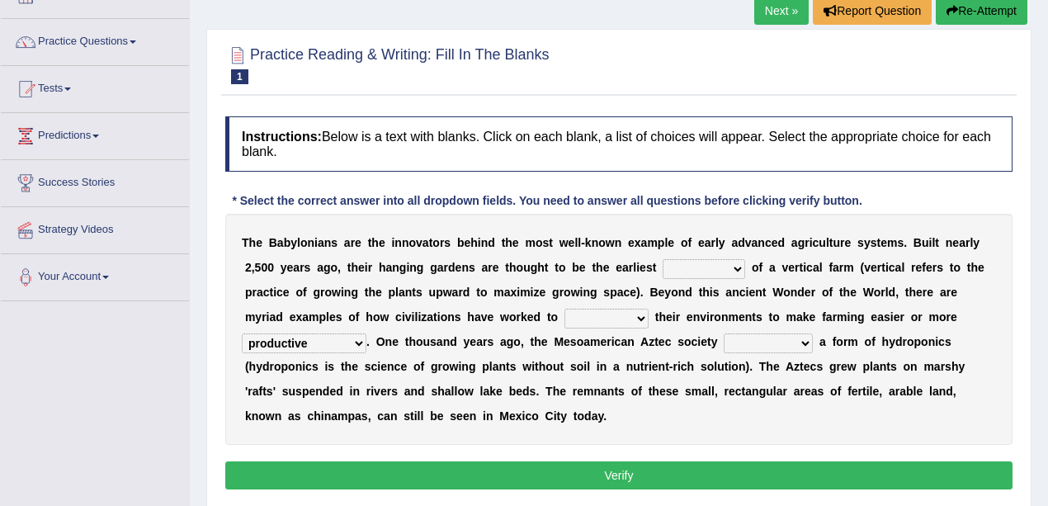
click at [242, 333] on select "productive constructive connective counterproductive" at bounding box center [304, 343] width 125 height 20
click at [782, 340] on select "domineered volunteered pioneered engineered" at bounding box center [768, 343] width 89 height 20
click at [767, 327] on div "T h e B a b y l o n i a n s a r e t h e i n n o v a t o r s b e h i n d t h e m…" at bounding box center [618, 329] width 787 height 231
click at [770, 338] on select "domineered volunteered pioneered engineered" at bounding box center [768, 343] width 89 height 20
click at [792, 325] on div "T h e B a b y l o n i a n s a r e t h e i n n o v a t o r s b e h i n d t h e m…" at bounding box center [618, 329] width 787 height 231
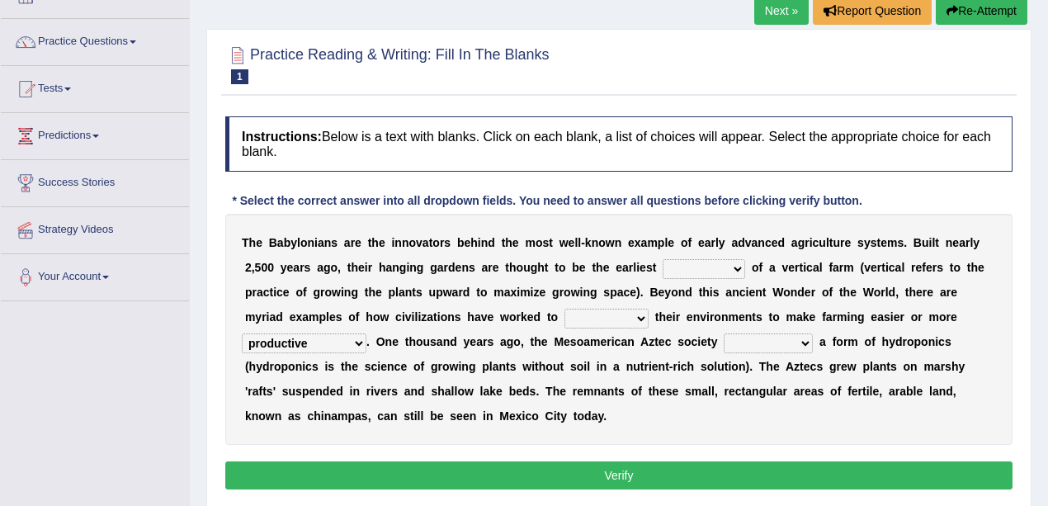
click at [789, 342] on select "domineered volunteered pioneered engineered" at bounding box center [768, 343] width 89 height 20
select select "engineered"
click at [724, 333] on select "domineered volunteered pioneered engineered" at bounding box center [768, 343] width 89 height 20
click at [711, 265] on select "prototype failure discredit protocol" at bounding box center [704, 269] width 83 height 20
select select "protocol"
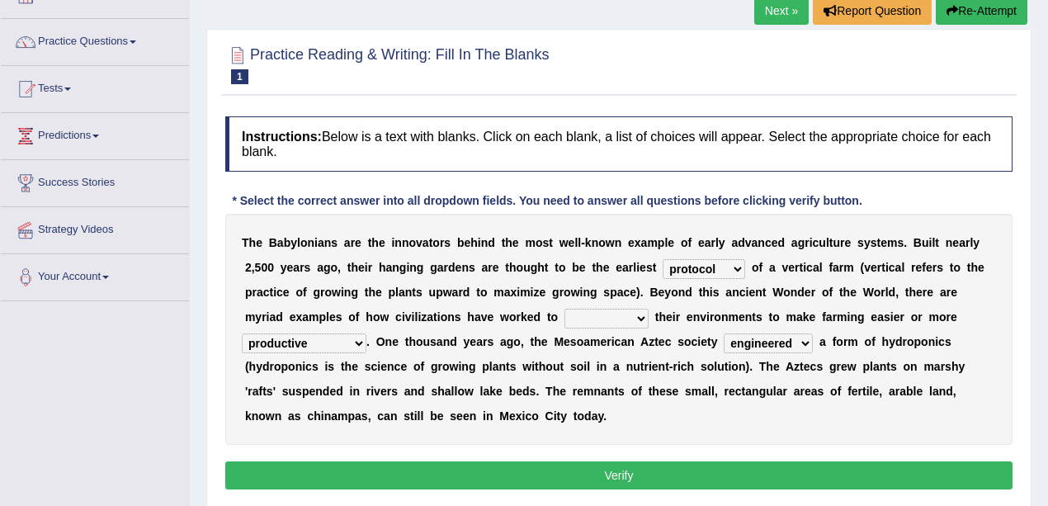
click at [663, 259] on select "prototype failure discredit protocol" at bounding box center [704, 269] width 83 height 20
click at [584, 315] on select "manipulate escape respect disarrange" at bounding box center [606, 319] width 84 height 20
select select "manipulate"
click at [564, 309] on select "manipulate escape respect disarrange" at bounding box center [606, 319] width 84 height 20
click at [703, 265] on select "prototype failure discredit protocol" at bounding box center [704, 269] width 83 height 20
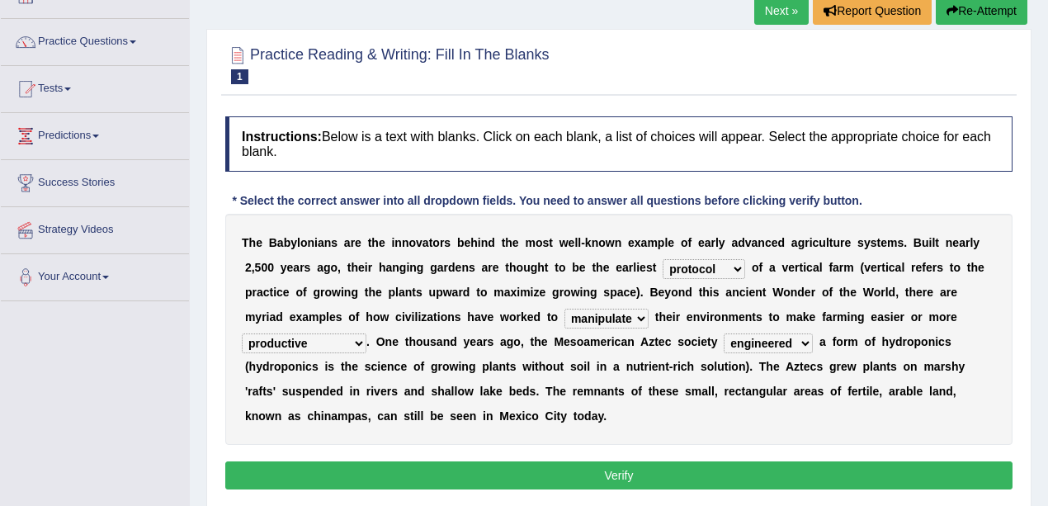
select select "prototype"
click at [663, 259] on select "prototype failure discredit protocol" at bounding box center [704, 269] width 83 height 20
click at [712, 266] on select "prototype failure discredit protocol" at bounding box center [704, 269] width 83 height 20
click at [663, 259] on select "prototype failure discredit protocol" at bounding box center [704, 269] width 83 height 20
click at [792, 337] on select "domineered volunteered pioneered engineered" at bounding box center [768, 343] width 89 height 20
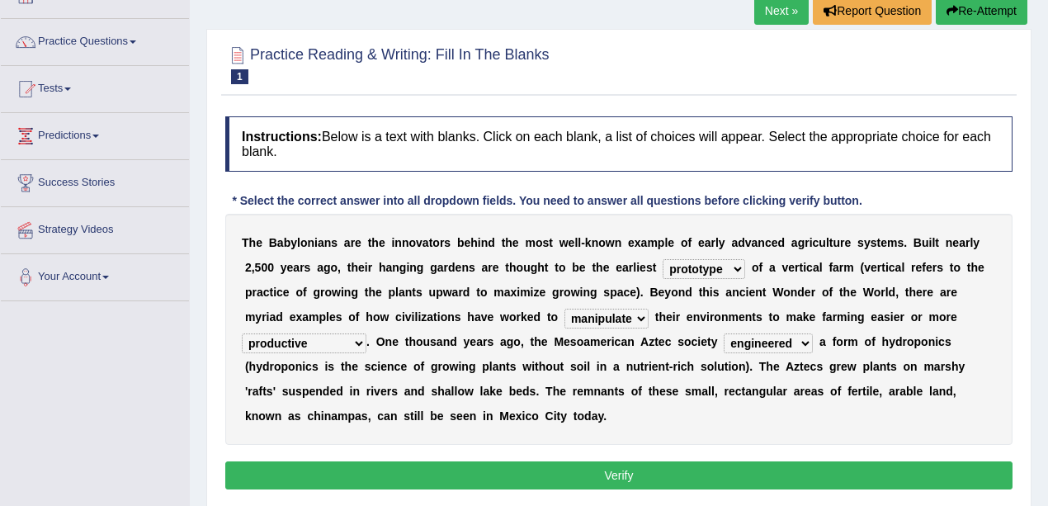
select select "pioneered"
click at [724, 333] on select "domineered volunteered pioneered engineered" at bounding box center [768, 343] width 89 height 20
click at [666, 466] on button "Verify" at bounding box center [618, 475] width 787 height 28
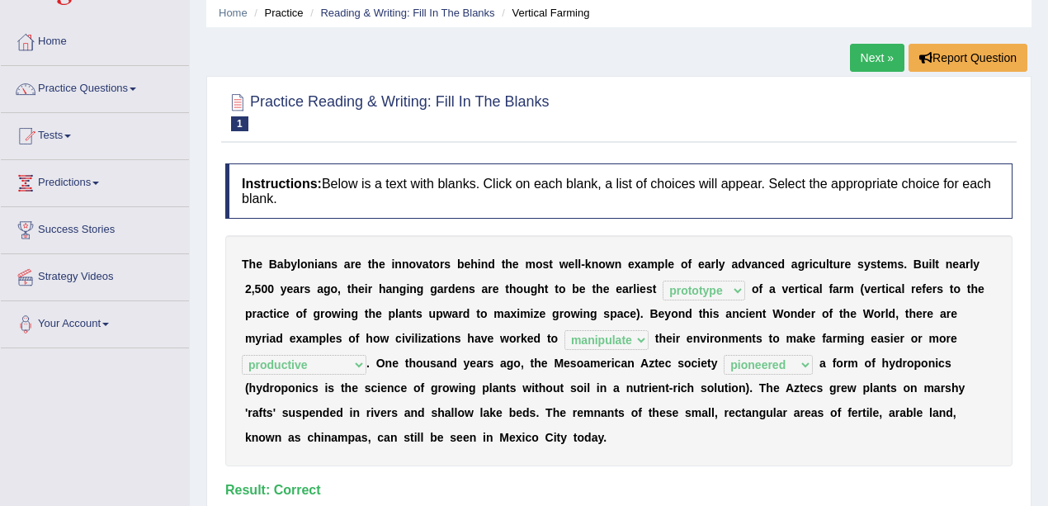
scroll to position [0, 0]
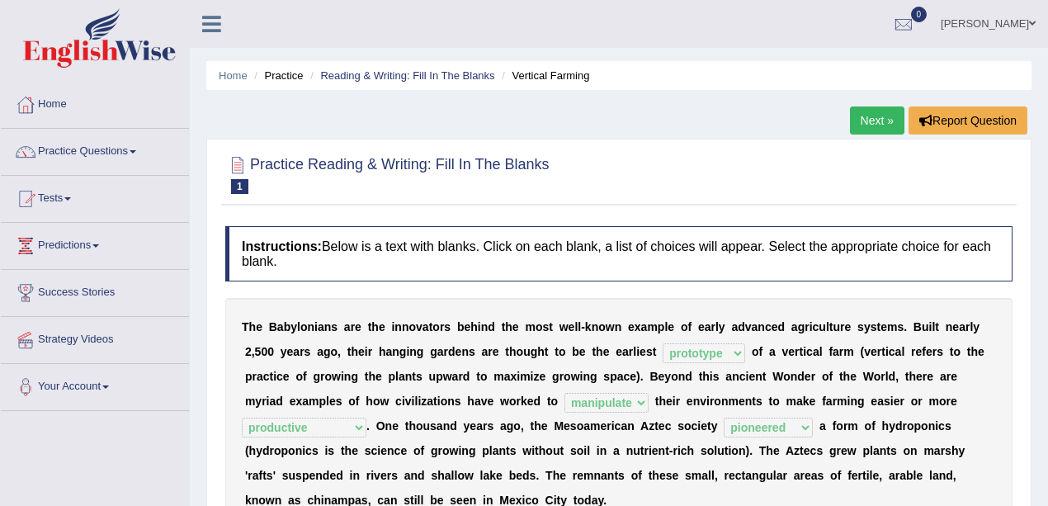
click at [882, 111] on link "Next »" at bounding box center [877, 120] width 54 height 28
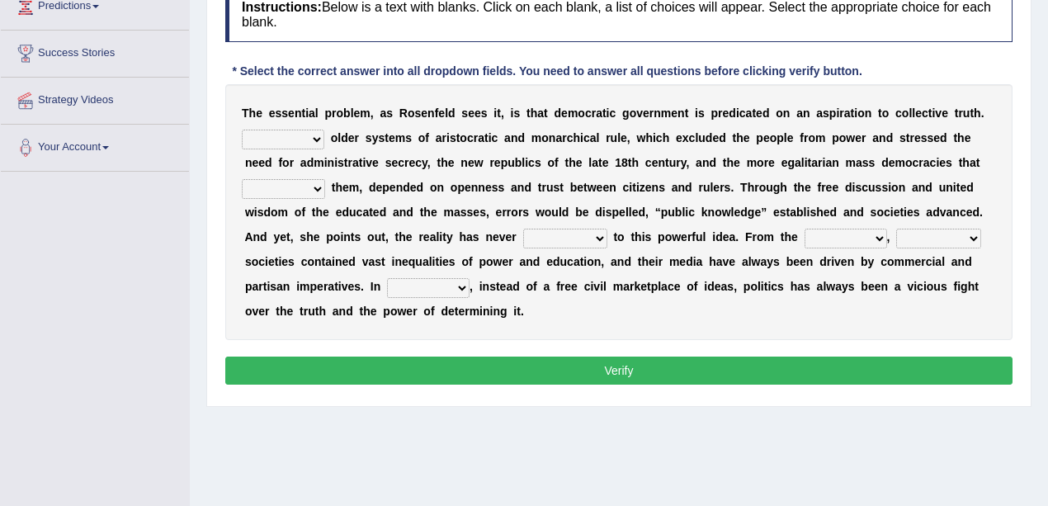
scroll to position [220, 0]
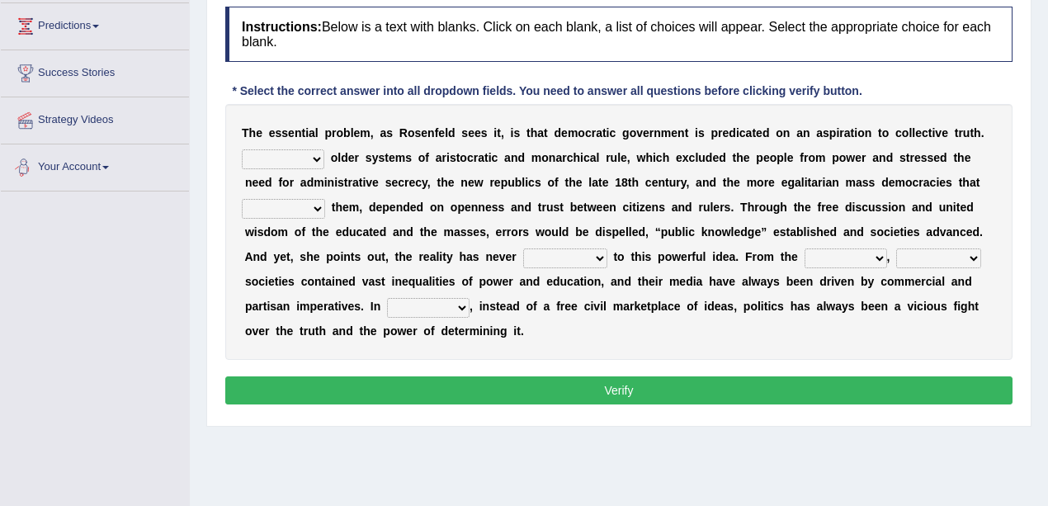
click at [290, 162] on select "Like Unlike Likely Safely" at bounding box center [283, 159] width 83 height 20
select select "Unlike"
click at [242, 149] on select "Like Unlike Likely Safely" at bounding box center [283, 159] width 83 height 20
click at [309, 210] on select "readed grated succeeded printed" at bounding box center [283, 209] width 83 height 20
click at [636, 222] on div "T h e e s s e n t i a l p r o b l e m , a s R o s e n f e l d s e e s i t , i s…" at bounding box center [618, 232] width 787 height 256
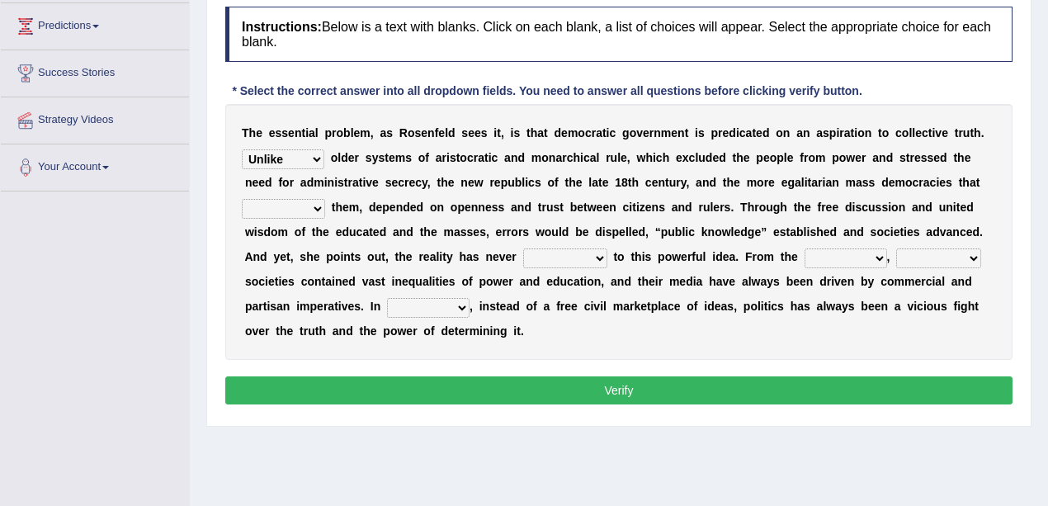
click at [295, 213] on select "readed grated succeeded printed" at bounding box center [283, 209] width 83 height 20
select select "succeeded"
click at [242, 199] on select "readed grated succeeded printed" at bounding box center [283, 209] width 83 height 20
click at [297, 214] on select "readed grated succeeded printed" at bounding box center [283, 209] width 83 height 20
click at [380, 218] on div "T h e e s s e n t i a l p r o b l e m , a s R o s e n f e l d s e e s i t , i s…" at bounding box center [618, 232] width 787 height 256
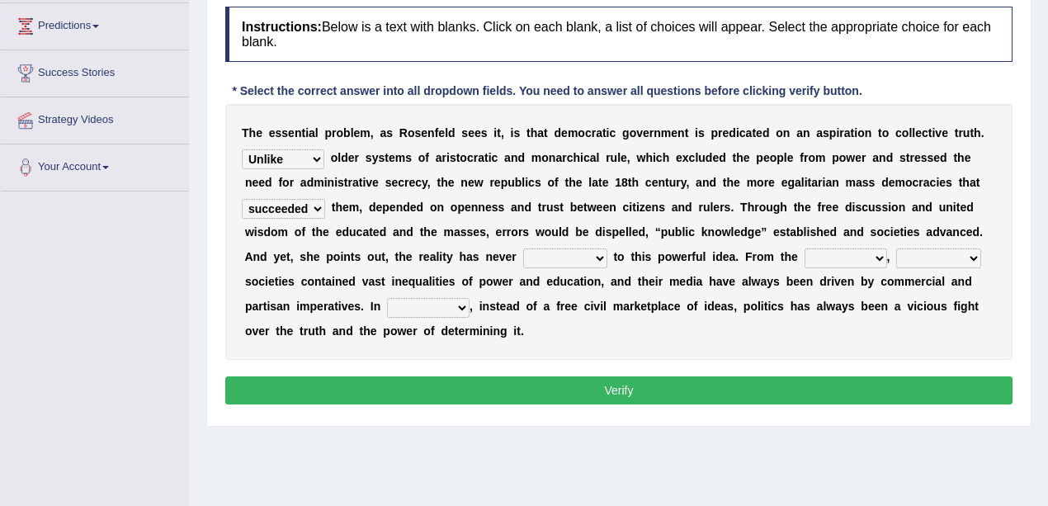
click at [561, 251] on select "saved up stood up brought up lived up" at bounding box center [565, 258] width 84 height 20
select select "brought up"
click at [523, 248] on select "saved up stood up brought up lived up" at bounding box center [565, 258] width 84 height 20
click at [814, 249] on select "outset ranged stood caught" at bounding box center [846, 258] width 83 height 20
click at [906, 254] on select "freedom democratic media stilled" at bounding box center [938, 258] width 85 height 20
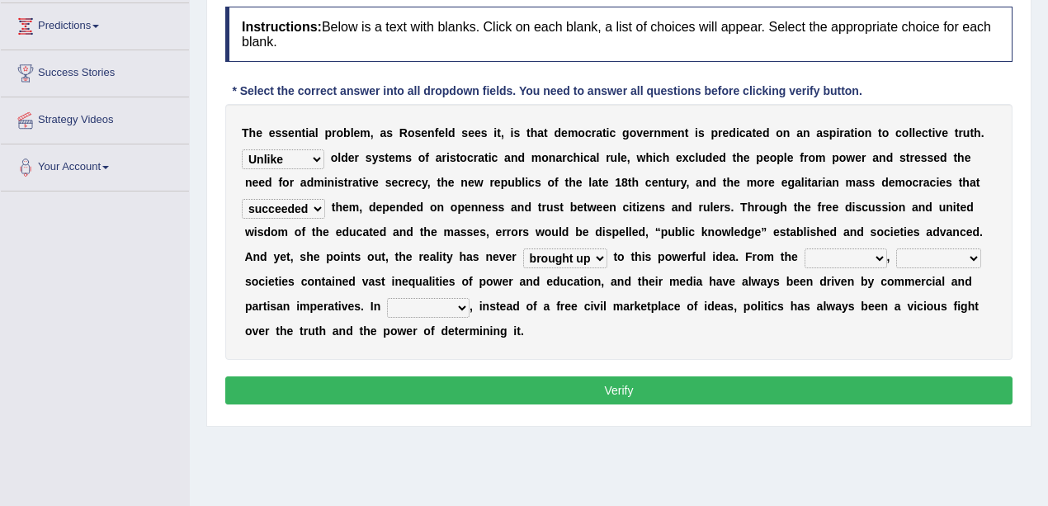
click at [865, 253] on select "outset ranged stood caught" at bounding box center [846, 258] width 83 height 20
select select "outset"
click at [805, 248] on select "outset ranged stood caught" at bounding box center [846, 258] width 83 height 20
click at [923, 256] on select "freedom democratic media stilled" at bounding box center [938, 258] width 85 height 20
select select "democratic"
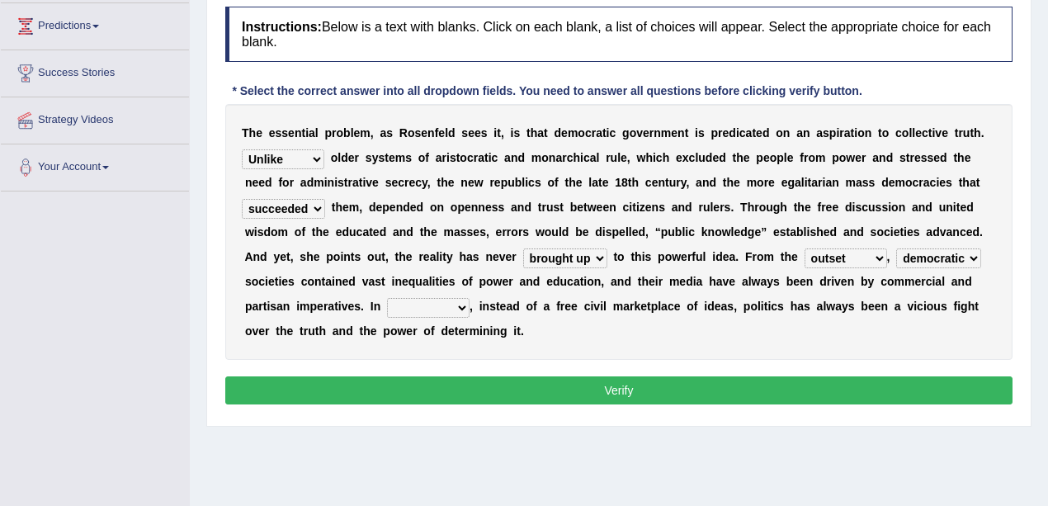
click at [896, 248] on select "freedom democratic media stilled" at bounding box center [938, 258] width 85 height 20
click at [856, 248] on select "outset ranged stood caught" at bounding box center [846, 258] width 83 height 20
click at [863, 258] on select "outset ranged stood caught" at bounding box center [846, 258] width 83 height 20
click at [423, 301] on select "power practice ideas fought" at bounding box center [428, 308] width 83 height 20
click at [484, 314] on div "T h e e s s e n t i a l p r o b l e m , a s R o s e n f e l d s e e s i t , i s…" at bounding box center [618, 232] width 787 height 256
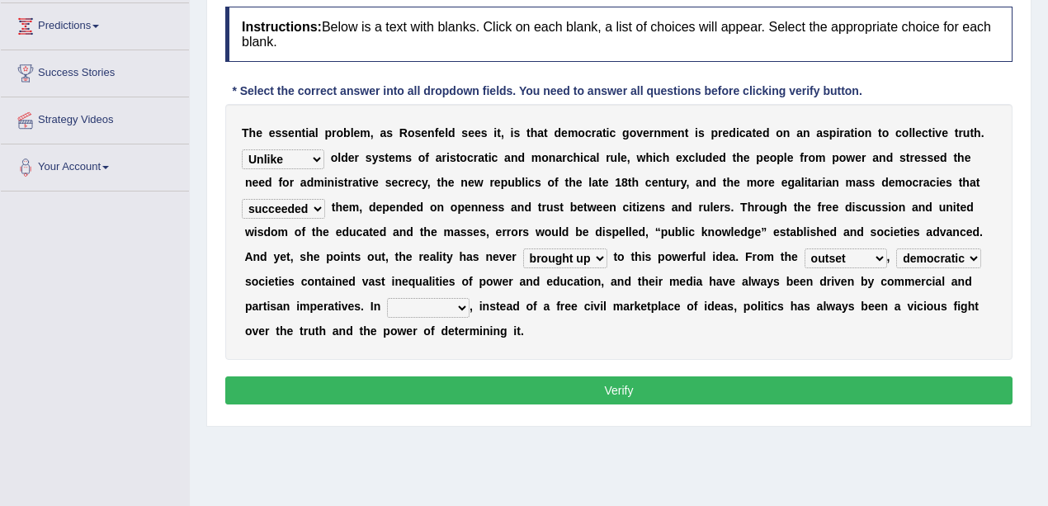
click at [428, 312] on select "power practice ideas fought" at bounding box center [428, 308] width 83 height 20
select select "practice"
click at [387, 298] on select "power practice ideas fought" at bounding box center [428, 308] width 83 height 20
click at [586, 251] on select "saved up stood up brought up lived up" at bounding box center [565, 258] width 84 height 20
select select "lived up"
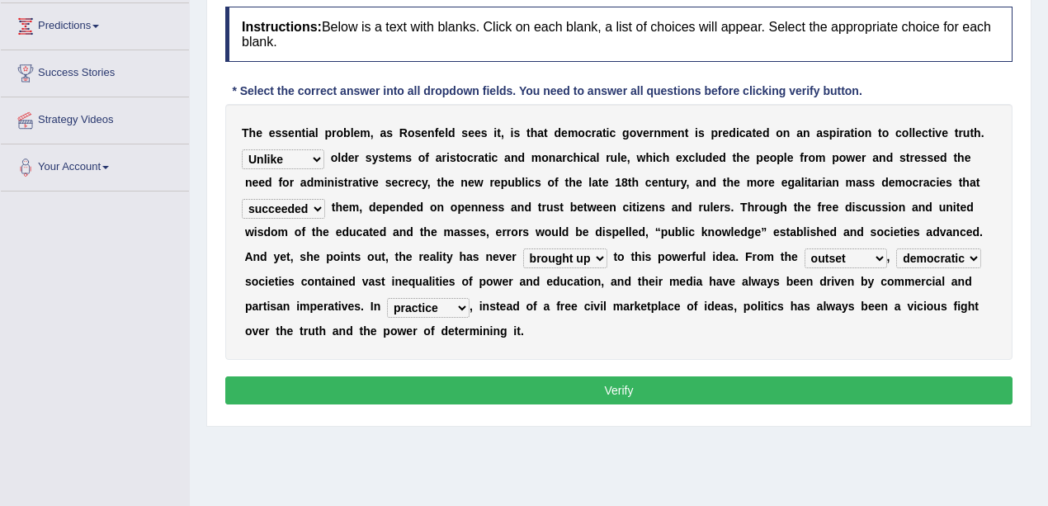
click at [523, 248] on select "saved up stood up brought up lived up" at bounding box center [565, 258] width 84 height 20
click at [663, 376] on button "Verify" at bounding box center [618, 390] width 787 height 28
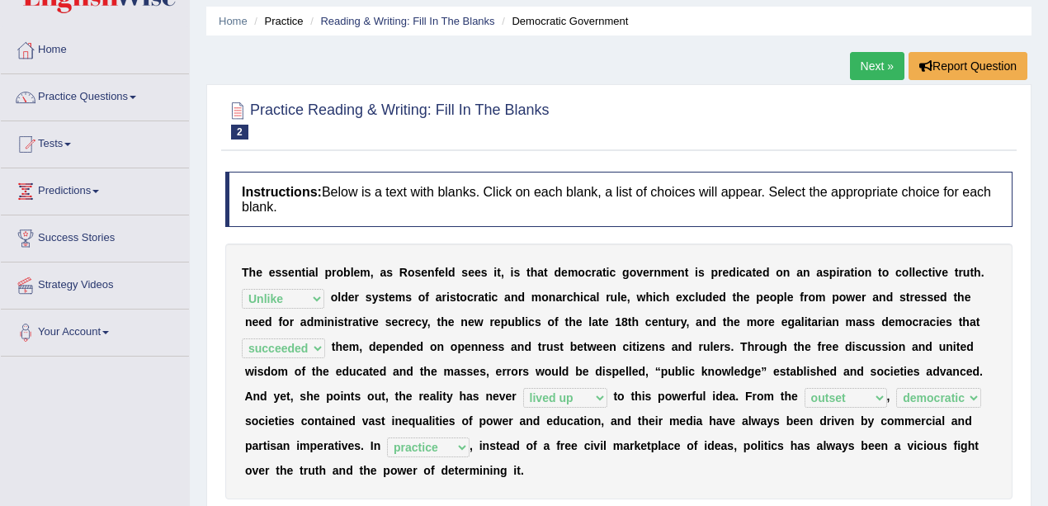
scroll to position [110, 0]
